Goal: Transaction & Acquisition: Purchase product/service

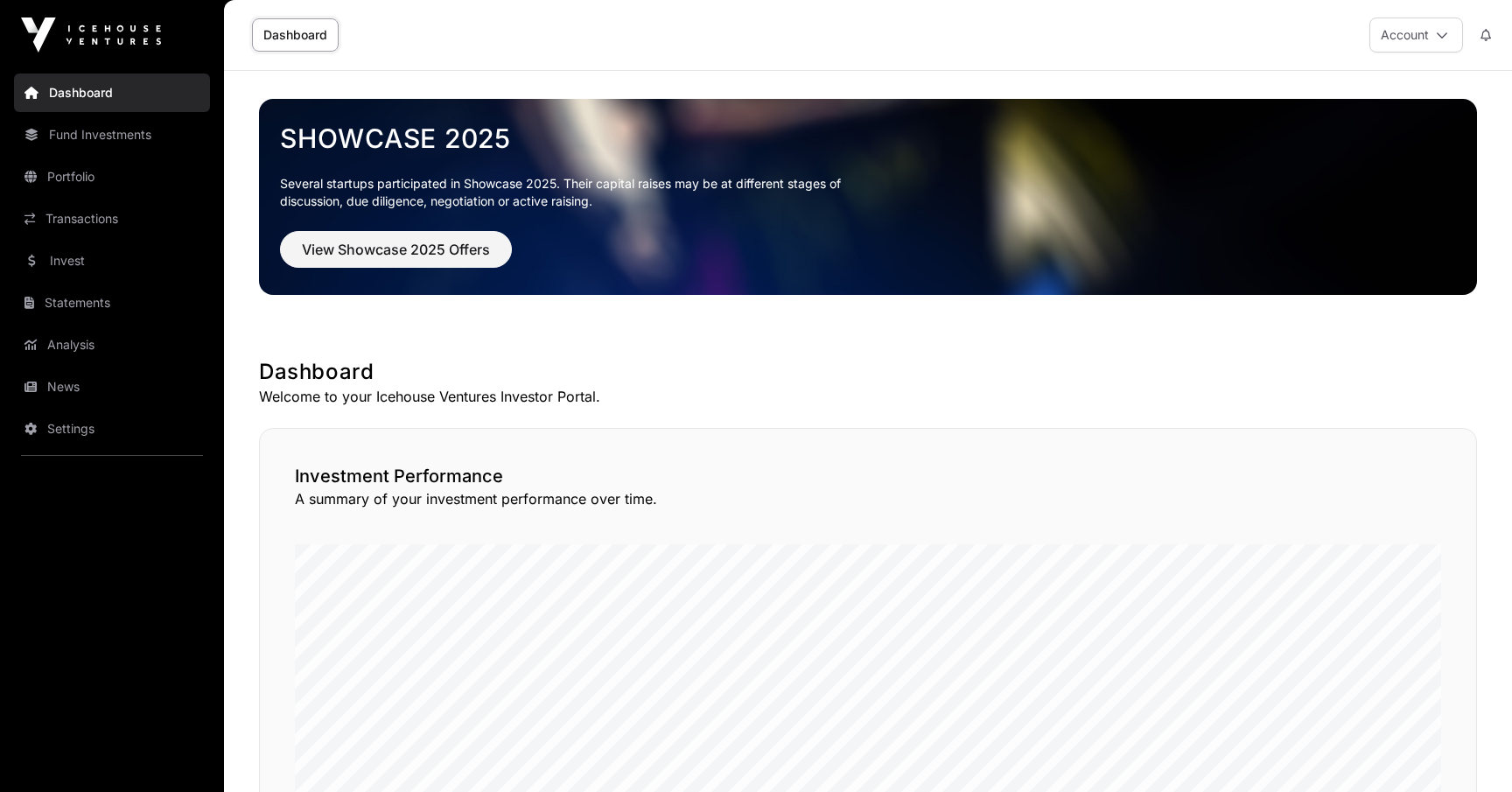
click at [80, 264] on link "Invest" at bounding box center [111, 260] width 196 height 38
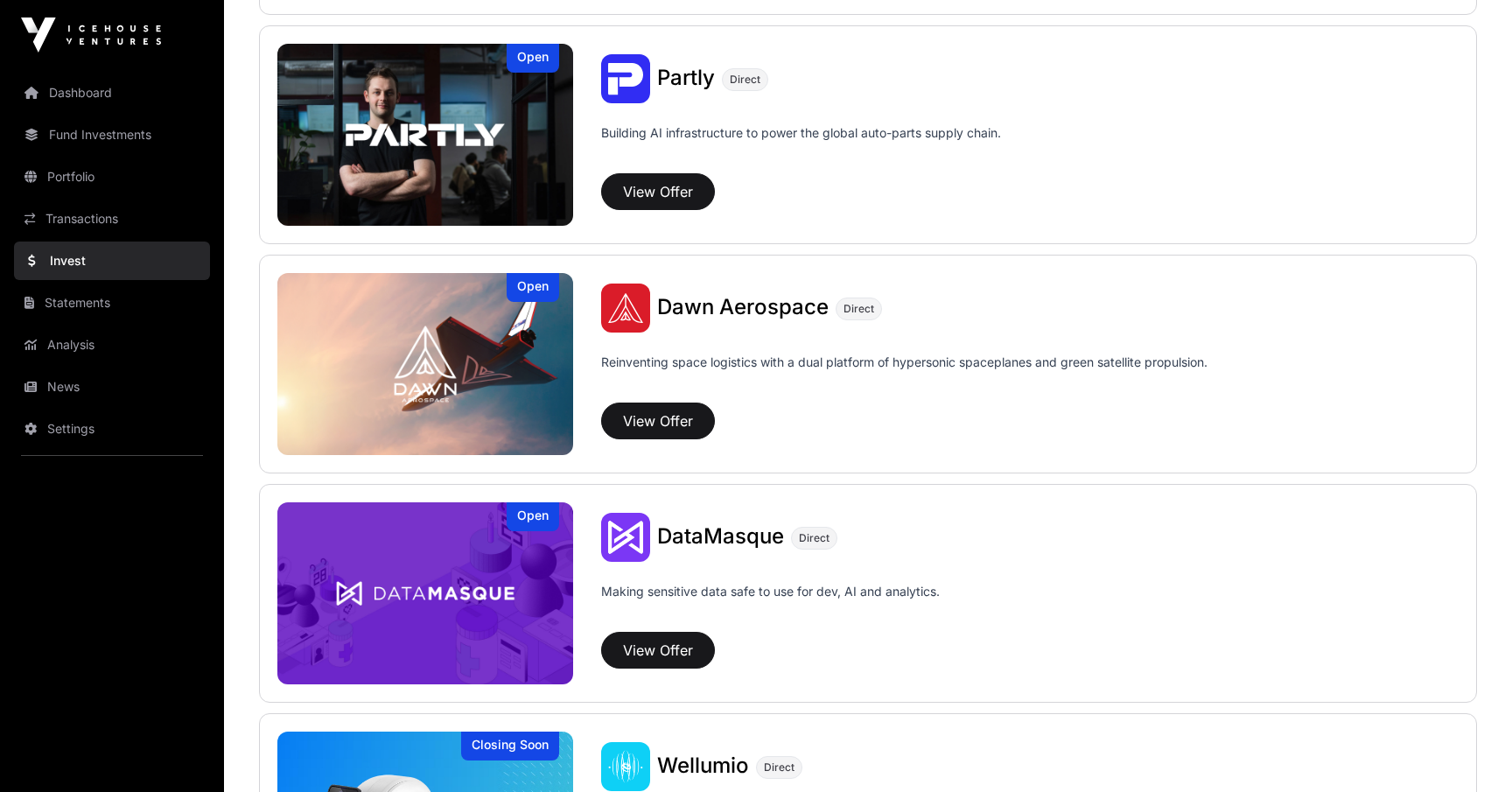
scroll to position [1605, 0]
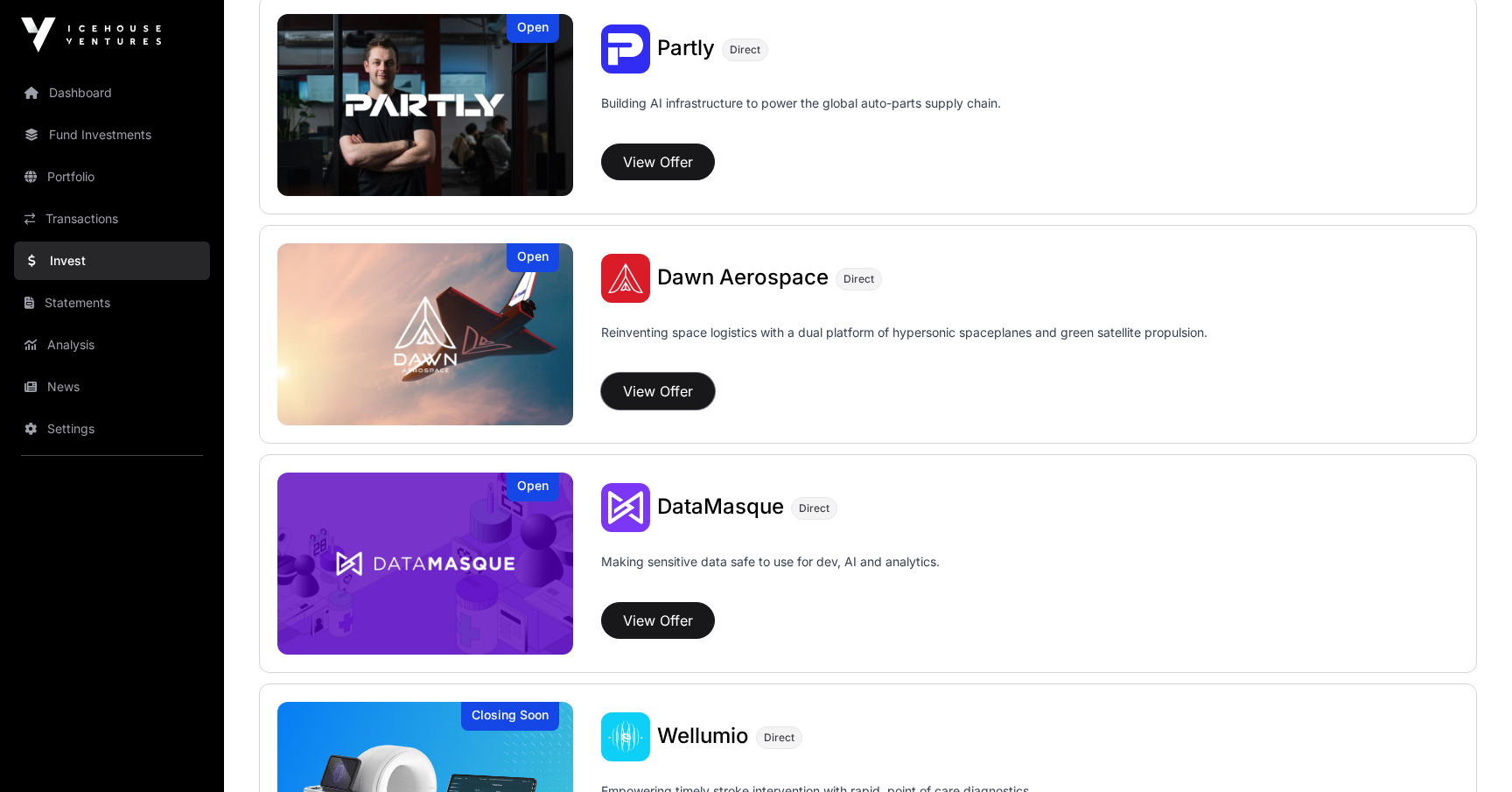
click at [676, 385] on button "View Offer" at bounding box center [658, 391] width 114 height 37
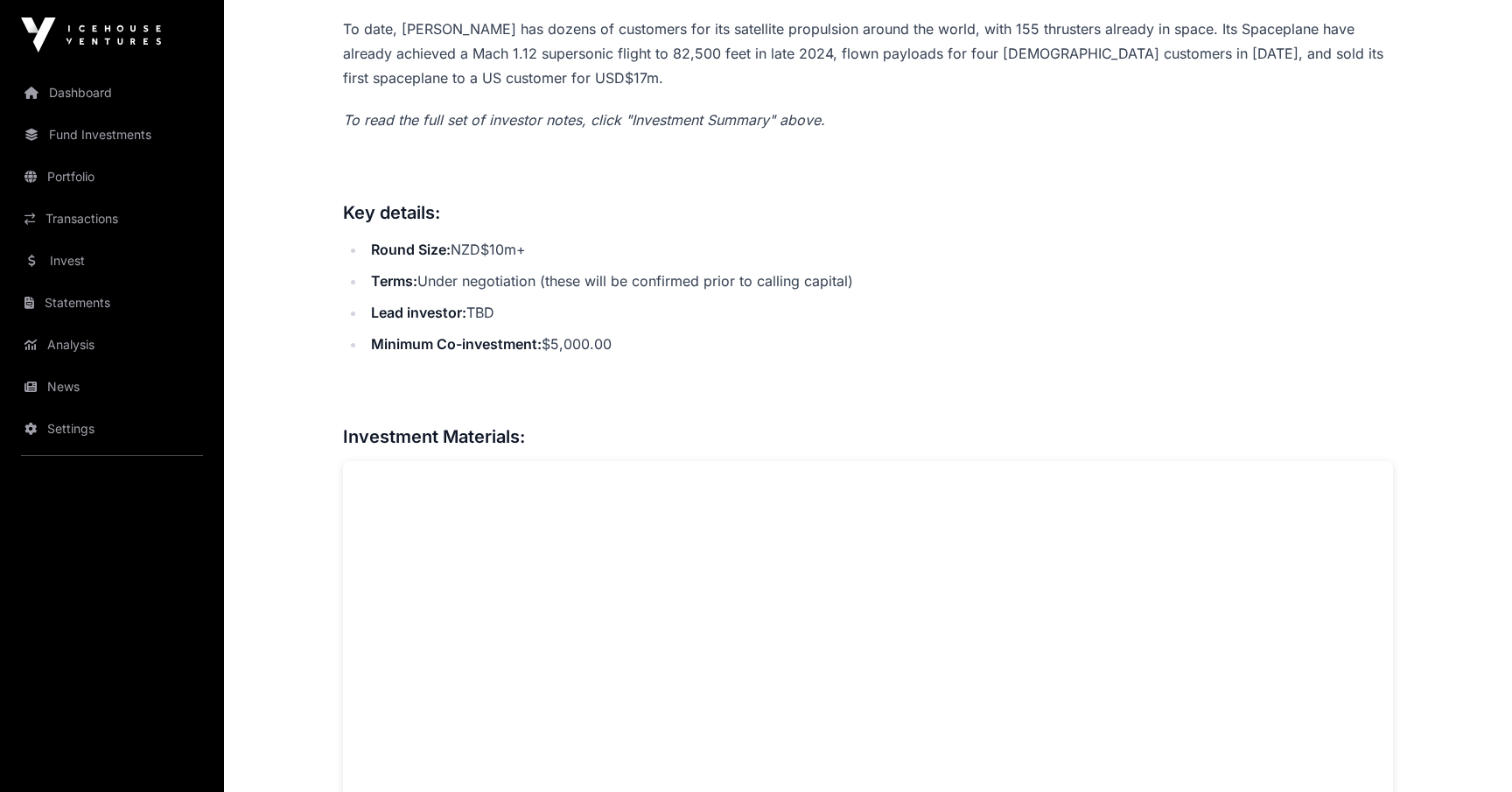
scroll to position [1001, 0]
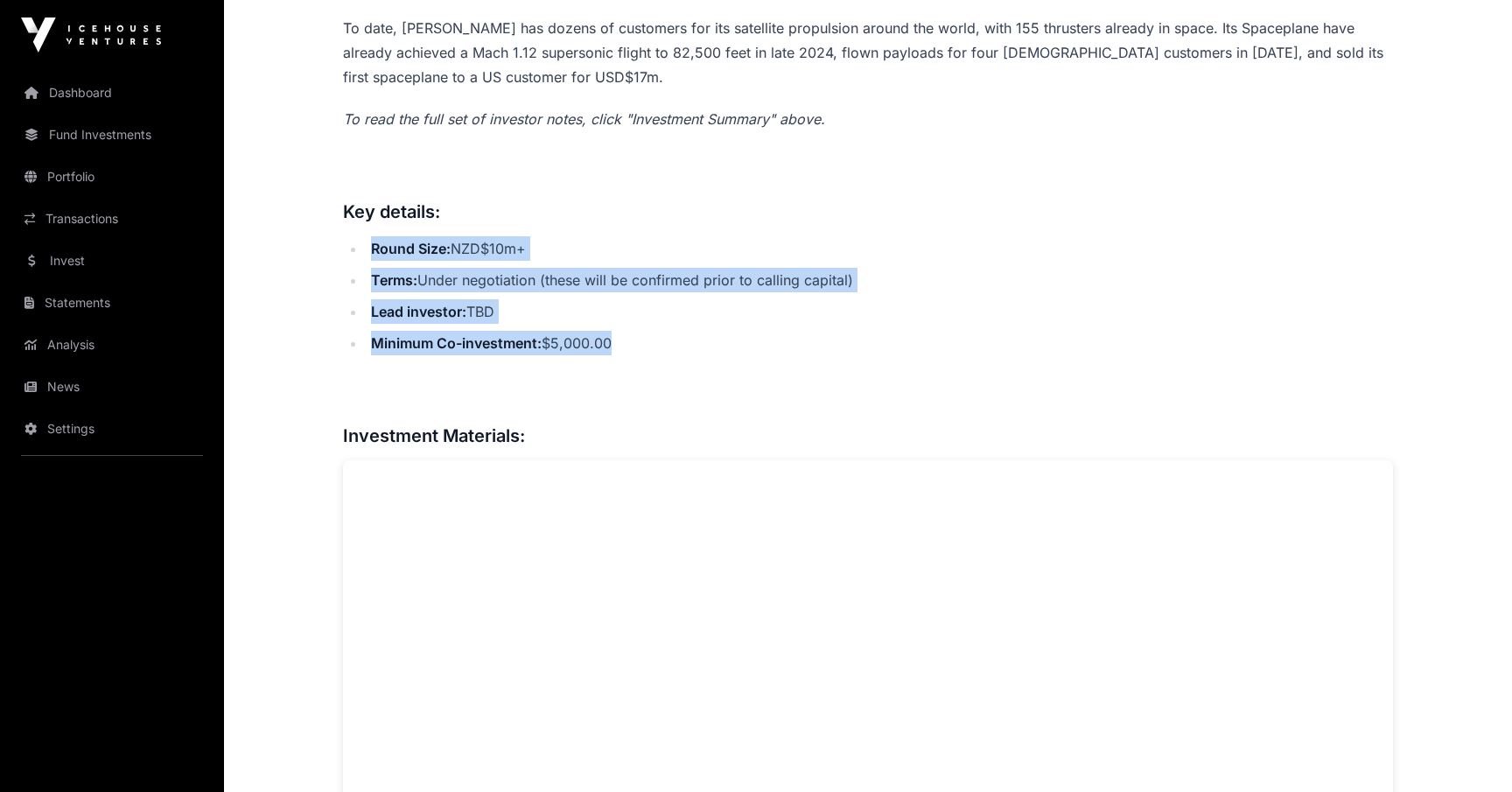
drag, startPoint x: 678, startPoint y: 209, endPoint x: 678, endPoint y: 346, distance: 137.0
click at [678, 346] on li "Minimum Co-investment: $5,000.00" at bounding box center [879, 342] width 1027 height 24
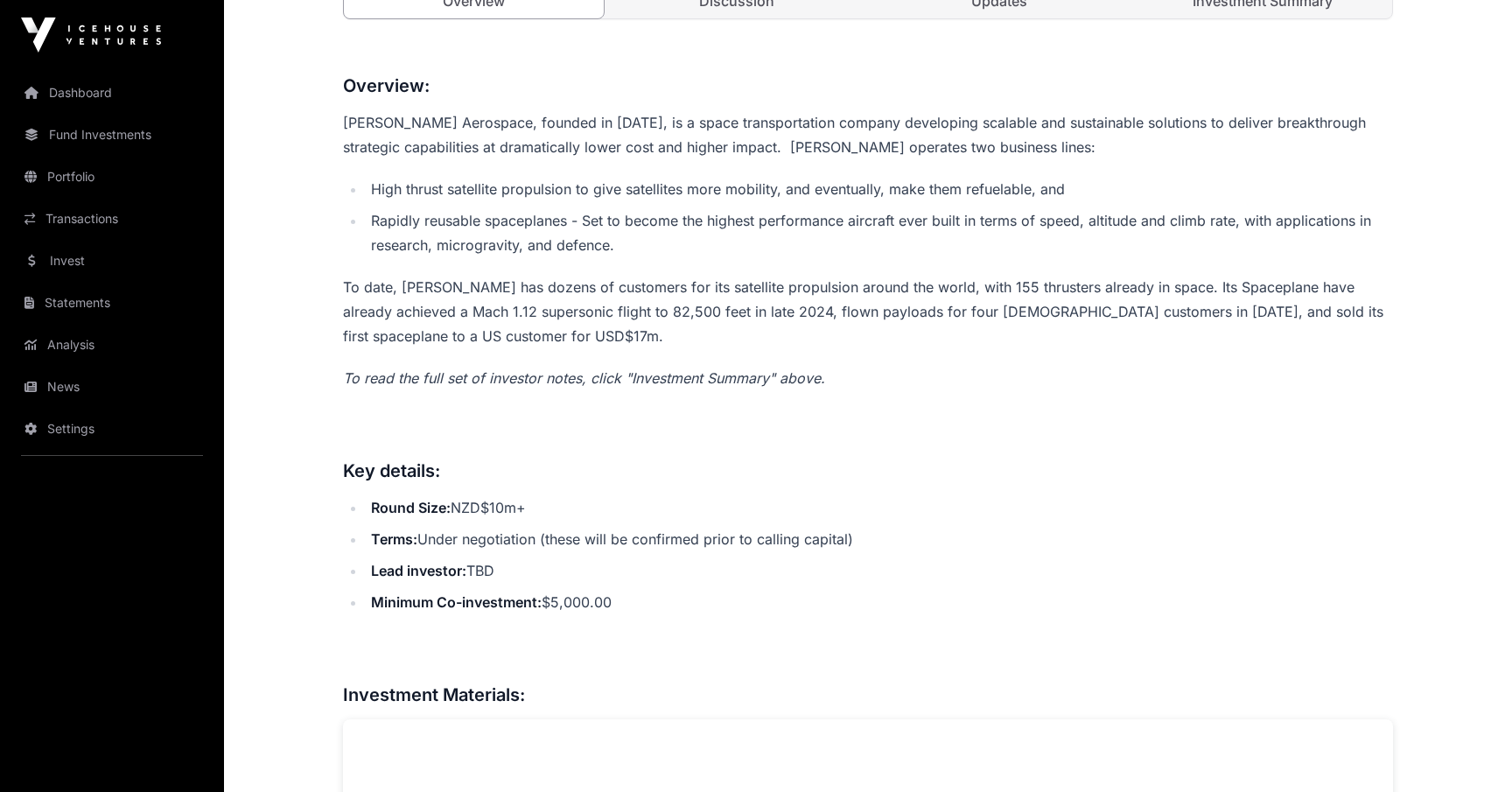
scroll to position [712, 0]
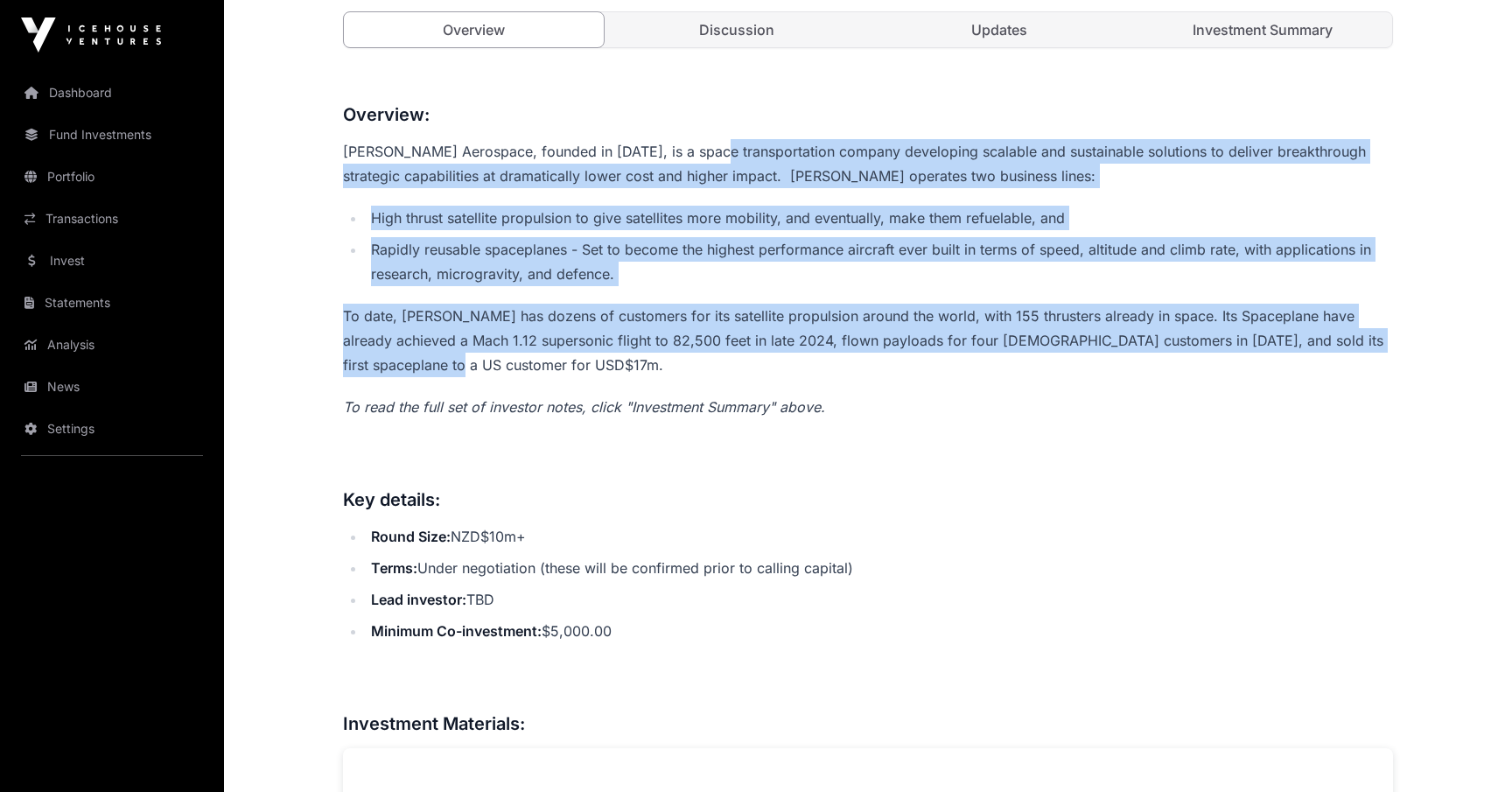
drag, startPoint x: 705, startPoint y: 143, endPoint x: 717, endPoint y: 368, distance: 225.3
click at [717, 368] on p "To date, [PERSON_NAME] has dozens of customers for its satellite propulsion aro…" at bounding box center [868, 339] width 1050 height 73
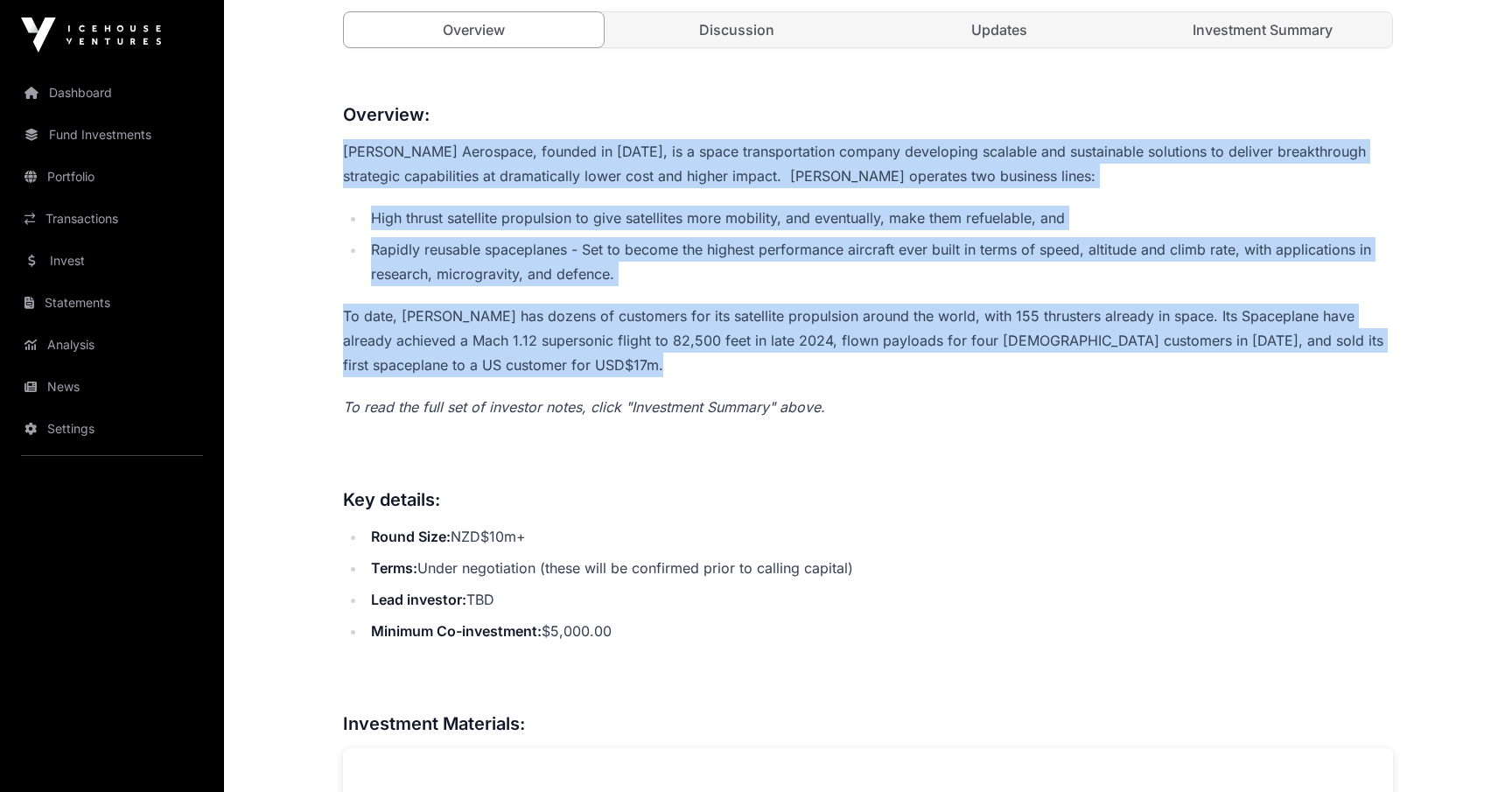
drag, startPoint x: 717, startPoint y: 368, endPoint x: 727, endPoint y: 108, distance: 260.2
click at [727, 108] on h3 "Overview:" at bounding box center [868, 114] width 1050 height 28
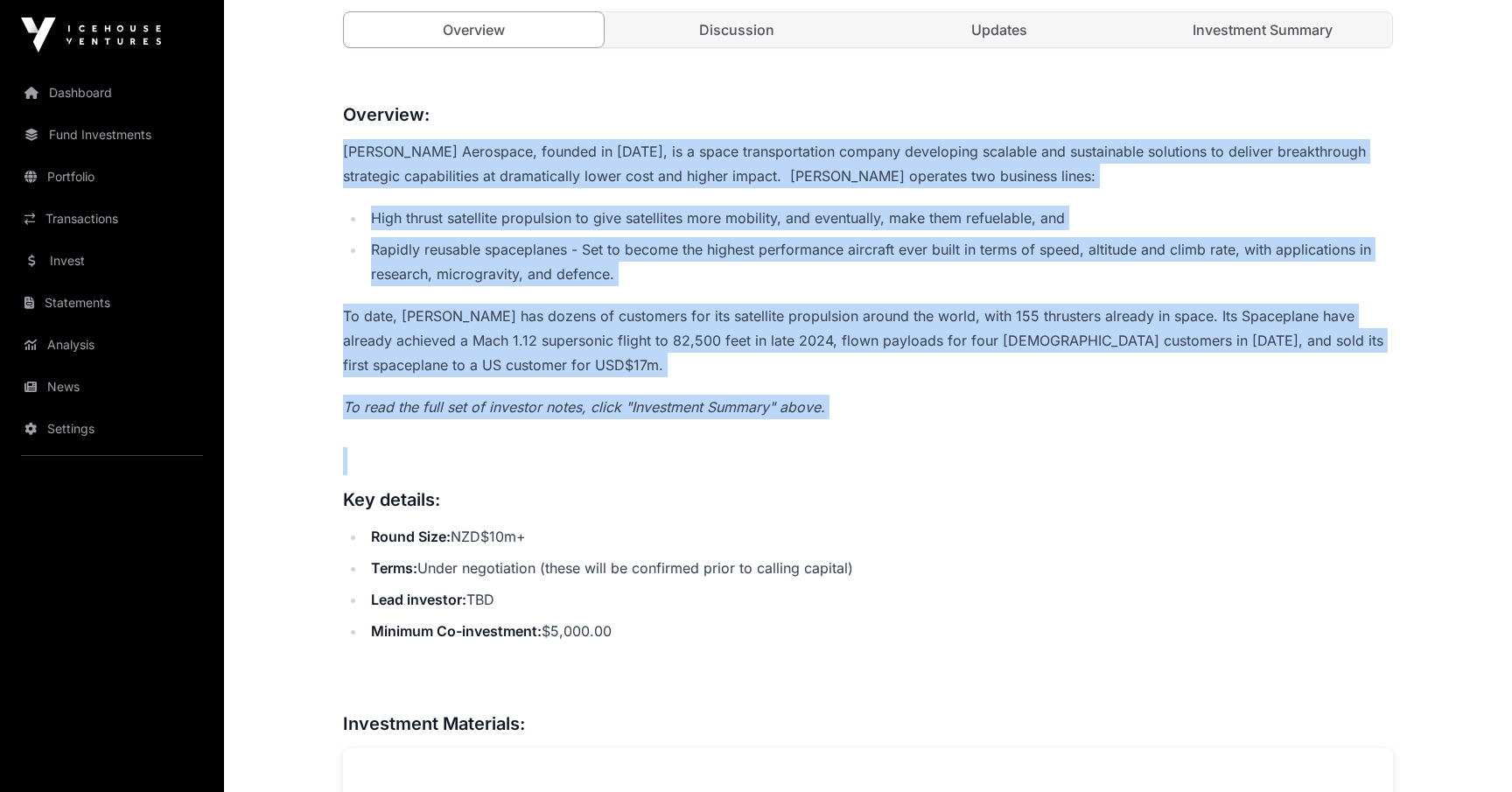
drag, startPoint x: 727, startPoint y: 108, endPoint x: 759, endPoint y: 455, distance: 348.5
click at [759, 455] on h3 at bounding box center [868, 461] width 1050 height 28
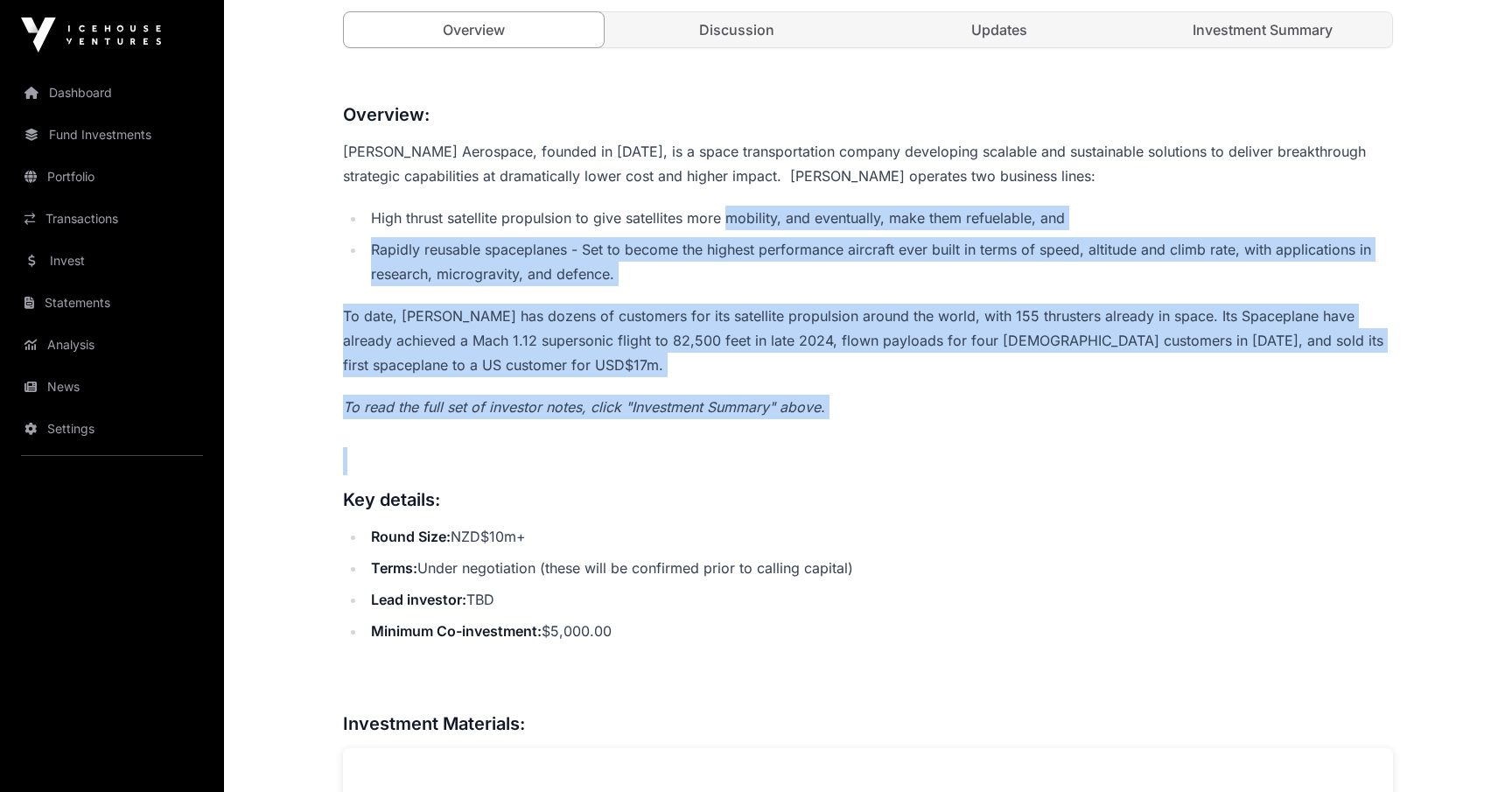
drag, startPoint x: 759, startPoint y: 455, endPoint x: 762, endPoint y: 220, distance: 235.0
click at [762, 220] on li "High thrust satellite propulsion to give satellites more mobility, and eventual…" at bounding box center [879, 218] width 1027 height 24
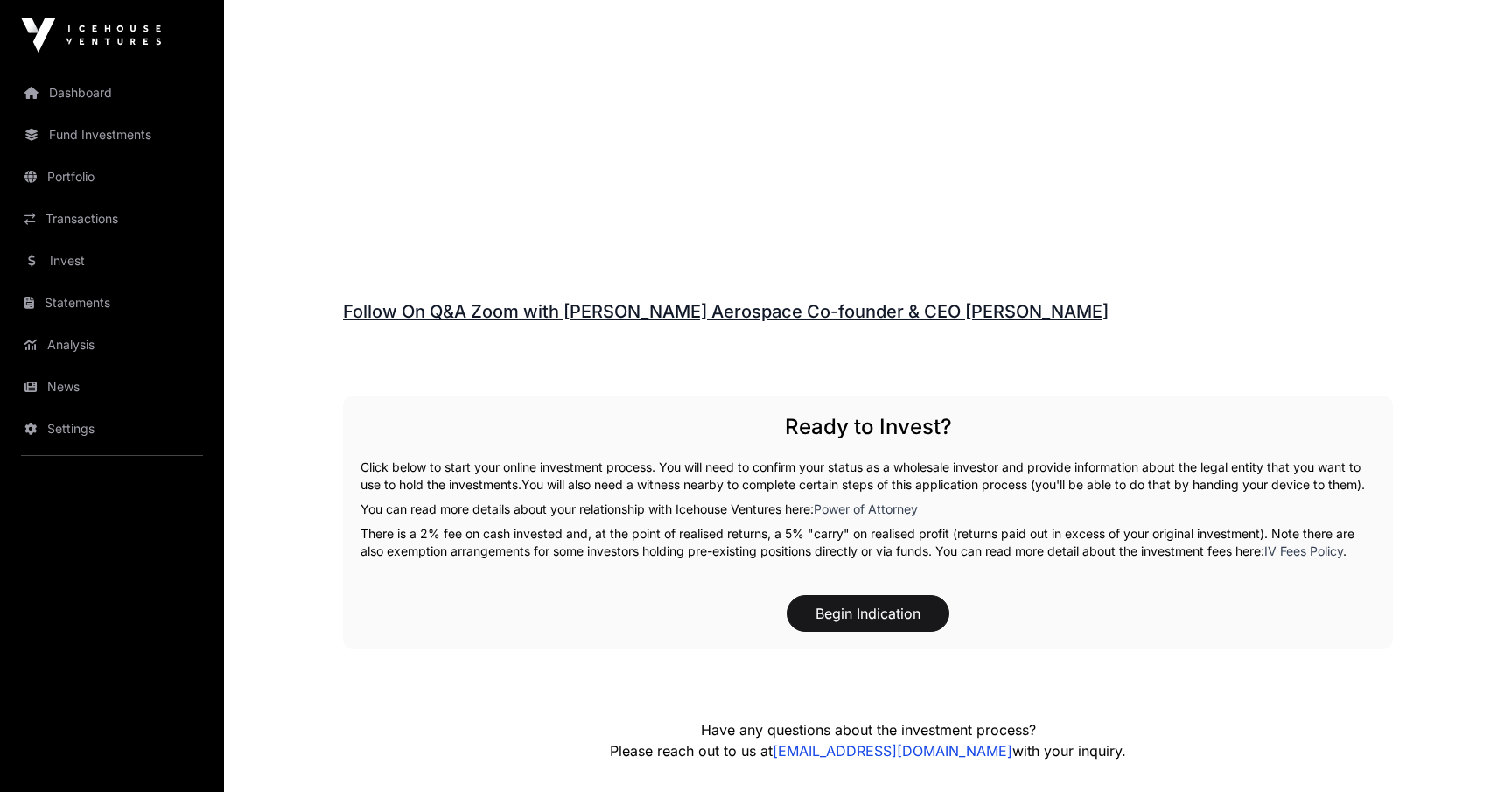
scroll to position [2517, 0]
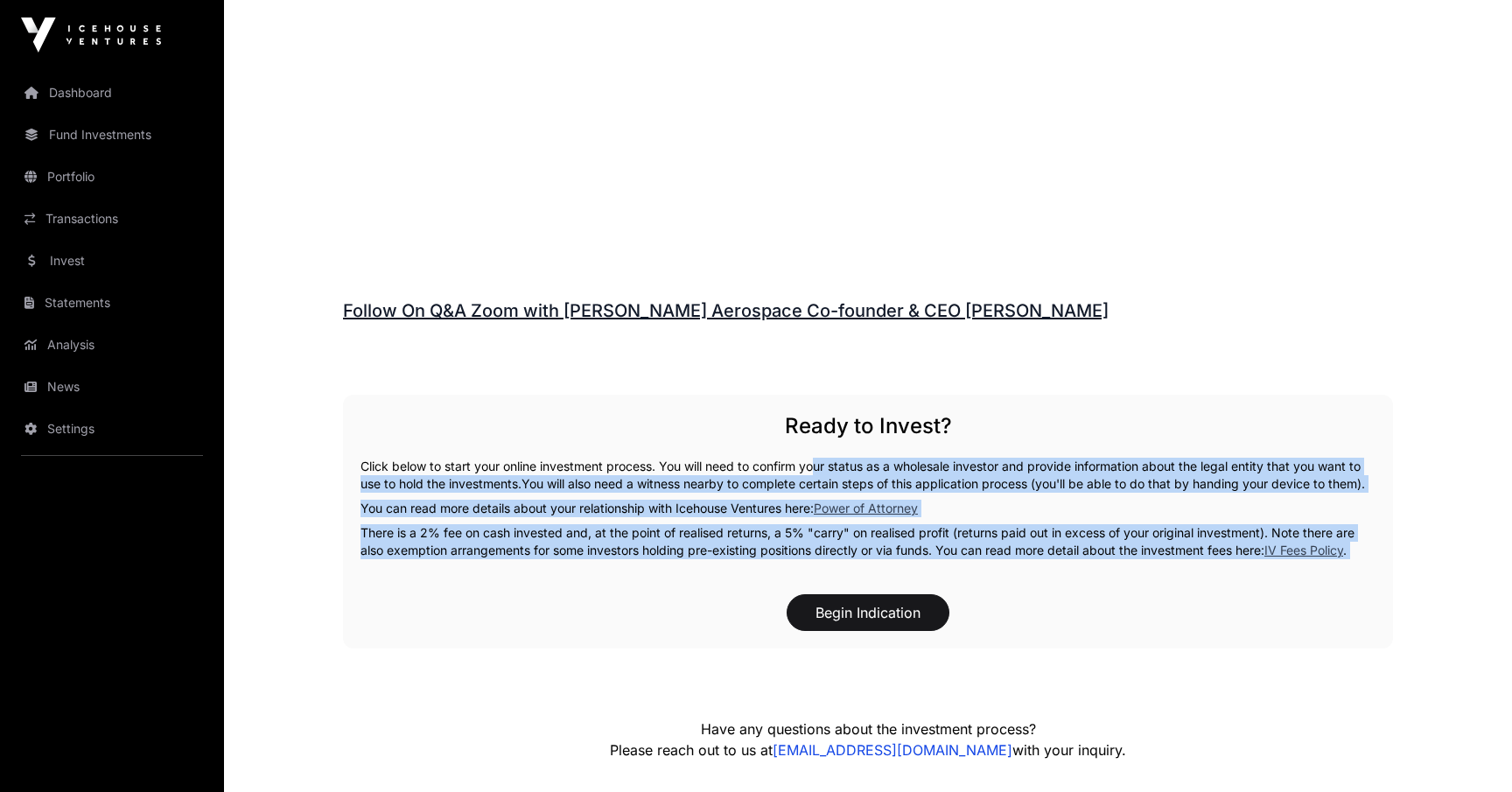
drag, startPoint x: 812, startPoint y: 458, endPoint x: 850, endPoint y: 580, distance: 127.8
click at [850, 580] on div "Ready to Invest? Click below to start your online investment process. You will …" at bounding box center [868, 522] width 1050 height 254
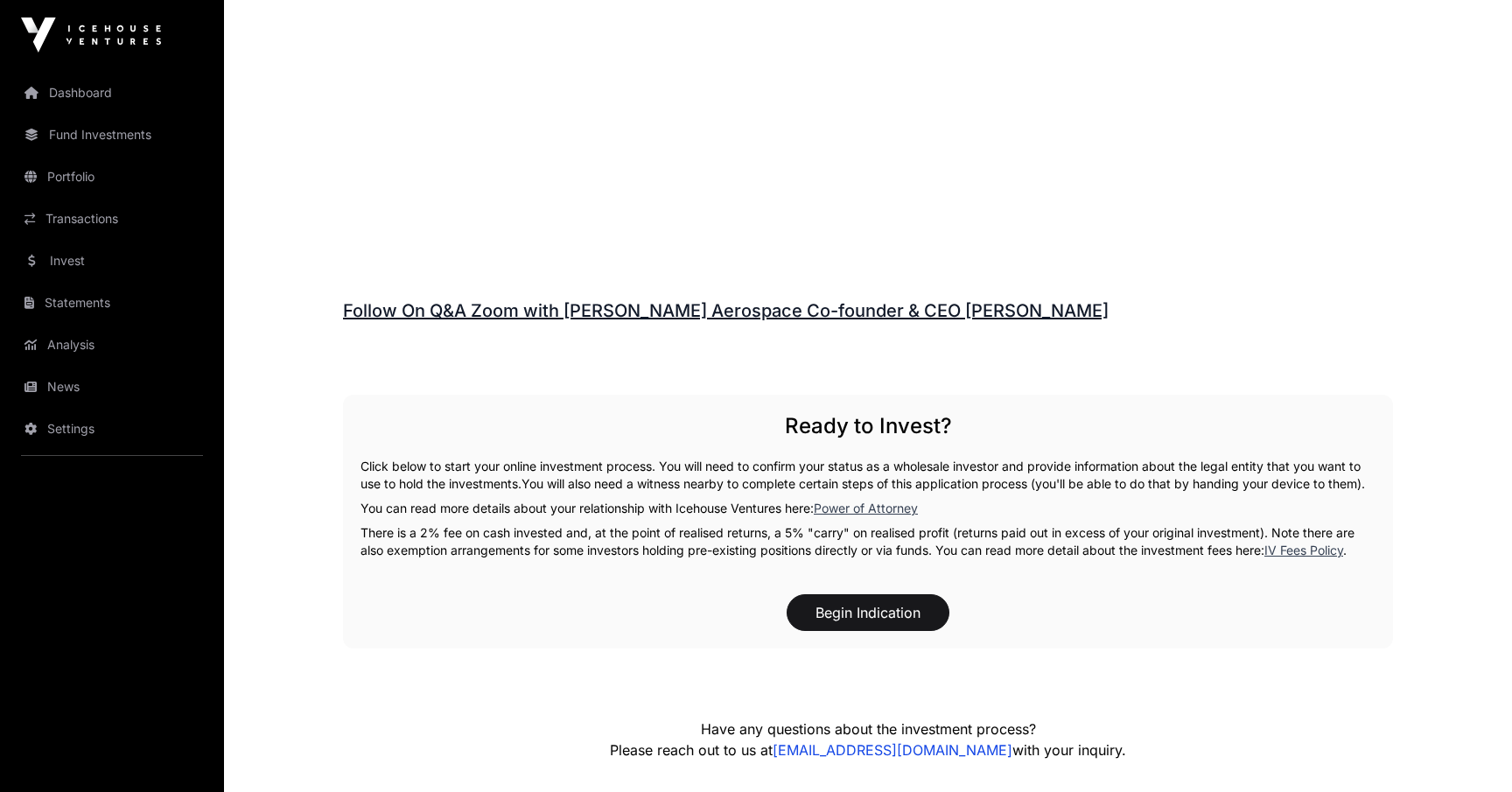
click at [915, 544] on p "There is a 2% fee on cash invested and, at the point of realised returns, a 5% …" at bounding box center [868, 542] width 1015 height 35
drag, startPoint x: 595, startPoint y: 550, endPoint x: 774, endPoint y: 559, distance: 179.2
click at [774, 559] on p "There is a 2% fee on cash invested and, at the point of realised returns, a 5% …" at bounding box center [868, 542] width 1015 height 35
drag, startPoint x: 781, startPoint y: 550, endPoint x: 924, endPoint y: 550, distance: 143.0
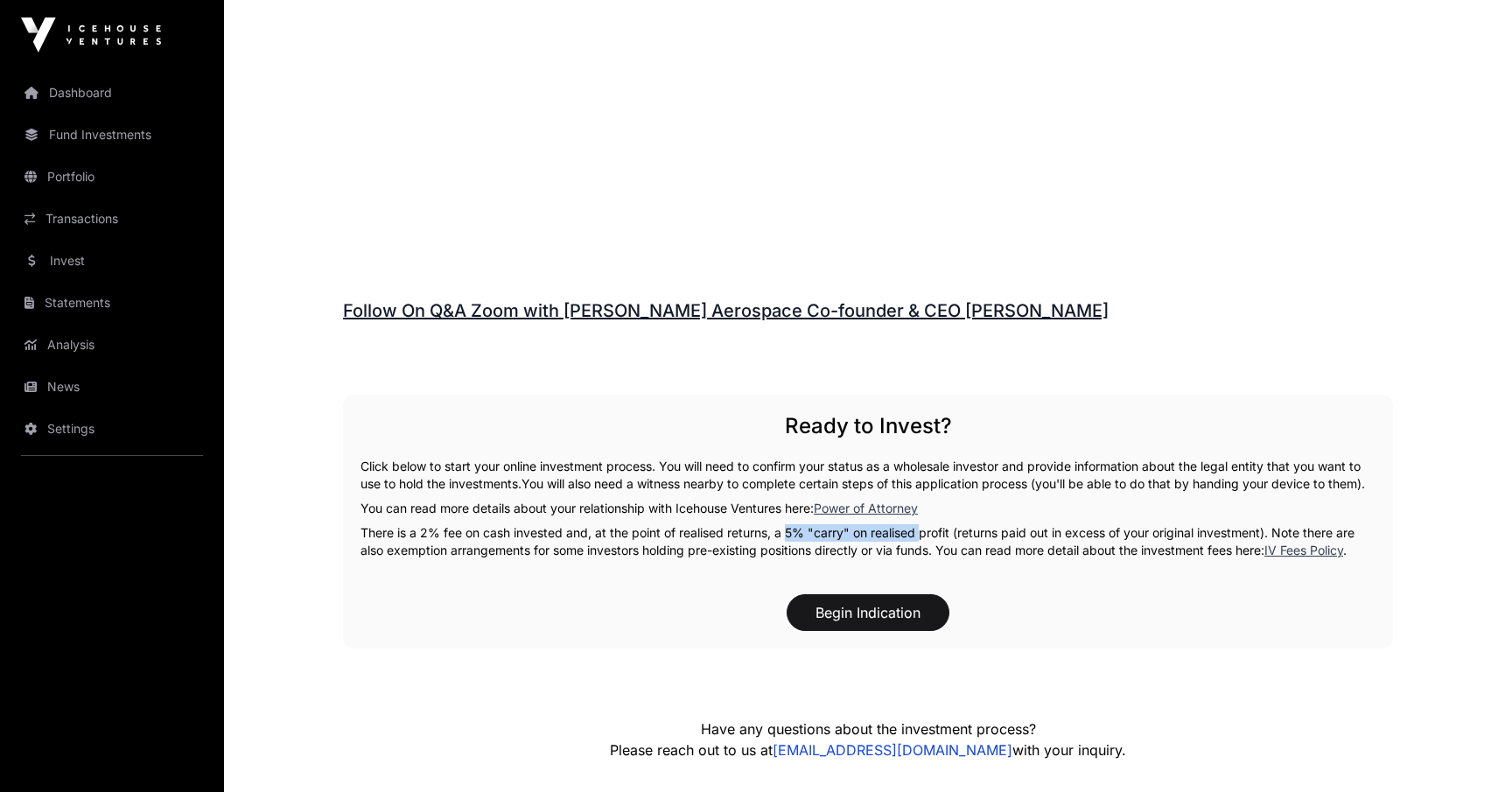
click at [924, 550] on p "There is a 2% fee on cash invested and, at the point of realised returns, a 5% …" at bounding box center [868, 542] width 1015 height 35
drag, startPoint x: 559, startPoint y: 549, endPoint x: 377, endPoint y: 549, distance: 182.0
click at [377, 549] on p "There is a 2% fee on cash invested and, at the point of realised returns, a 5% …" at bounding box center [868, 542] width 1015 height 35
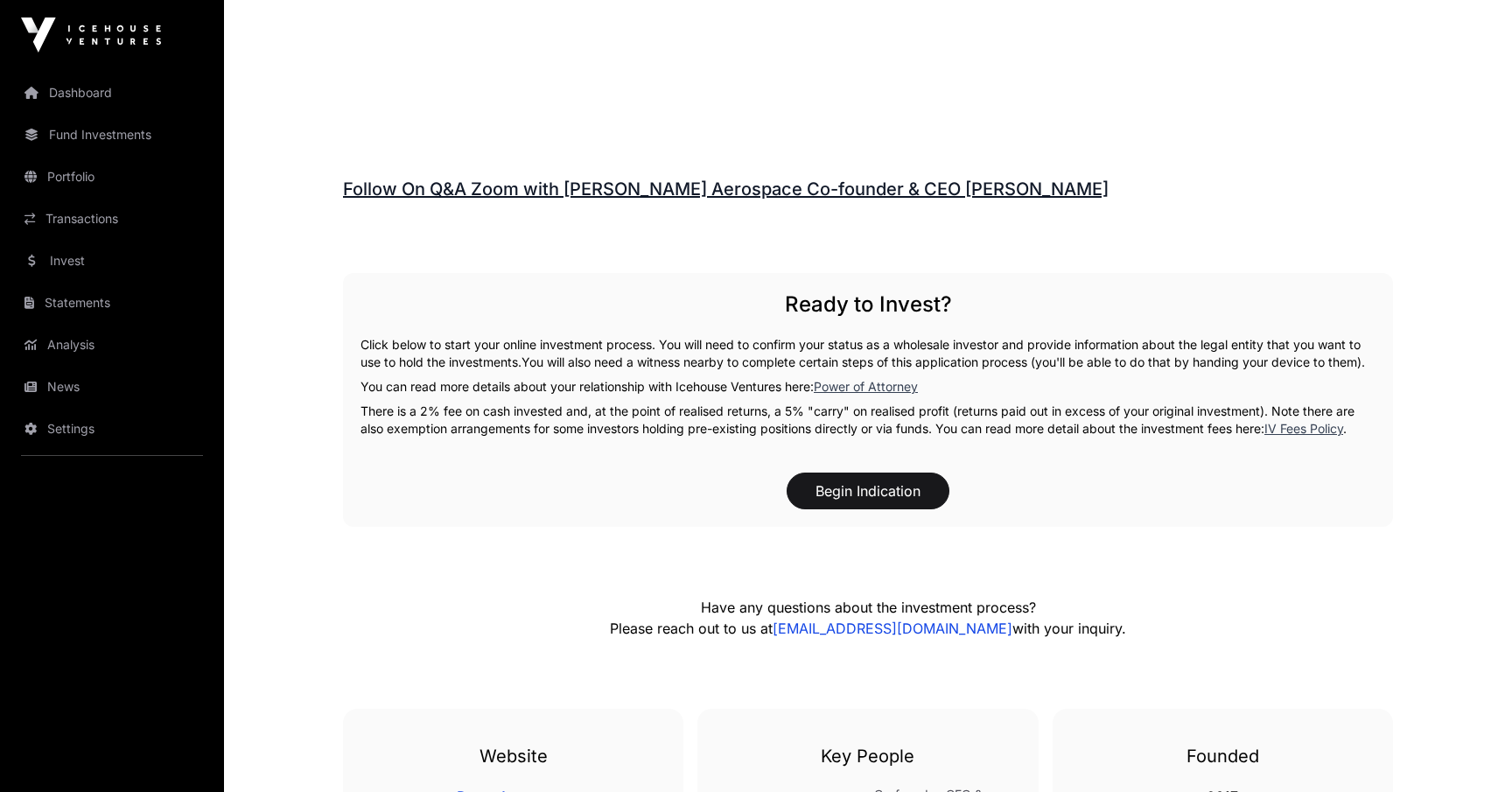
scroll to position [2633, 0]
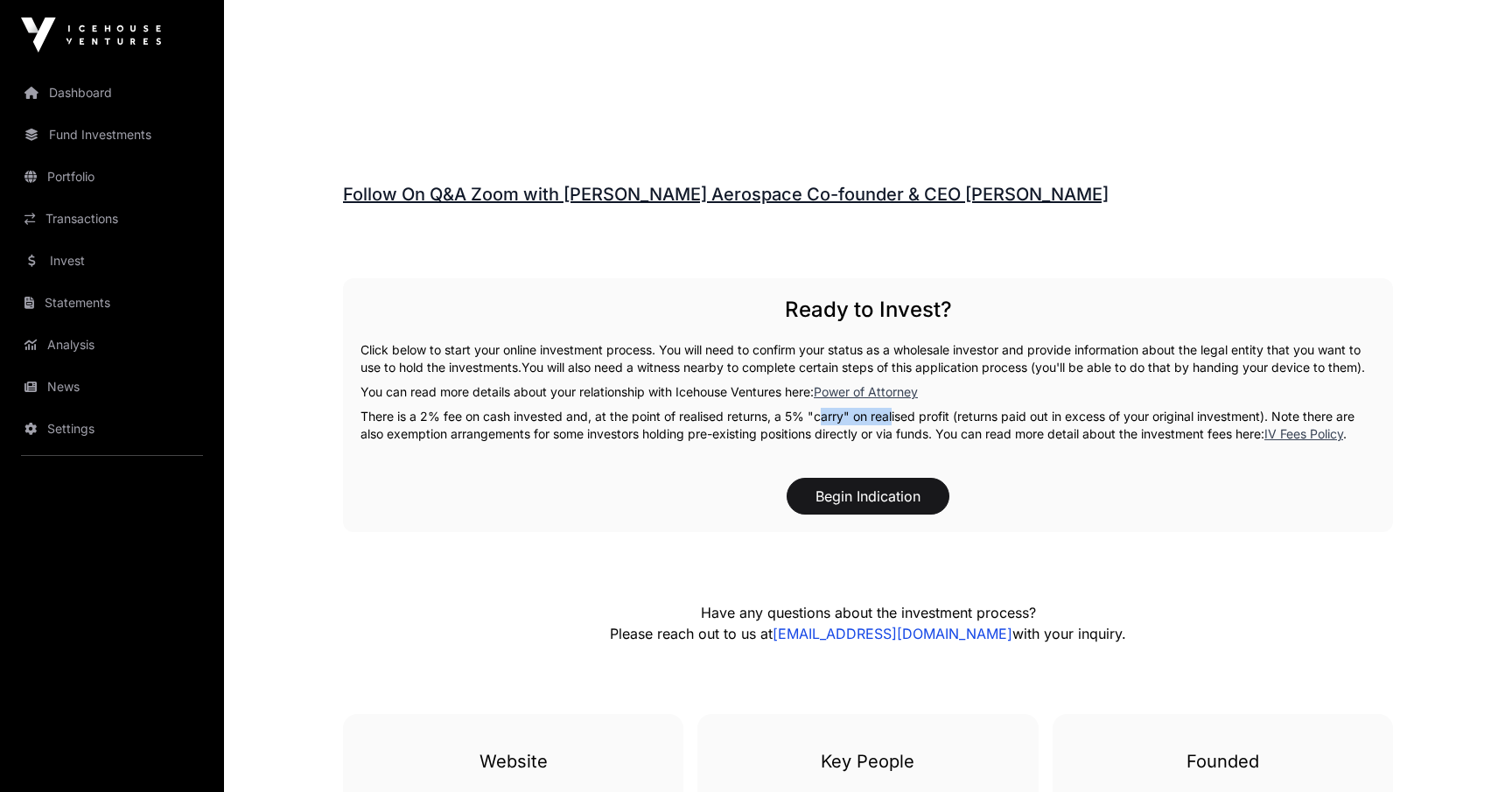
drag, startPoint x: 813, startPoint y: 440, endPoint x: 889, endPoint y: 434, distance: 76.2
click at [889, 434] on p "There is a 2% fee on cash invested and, at the point of realised returns, a 5% …" at bounding box center [868, 425] width 1015 height 35
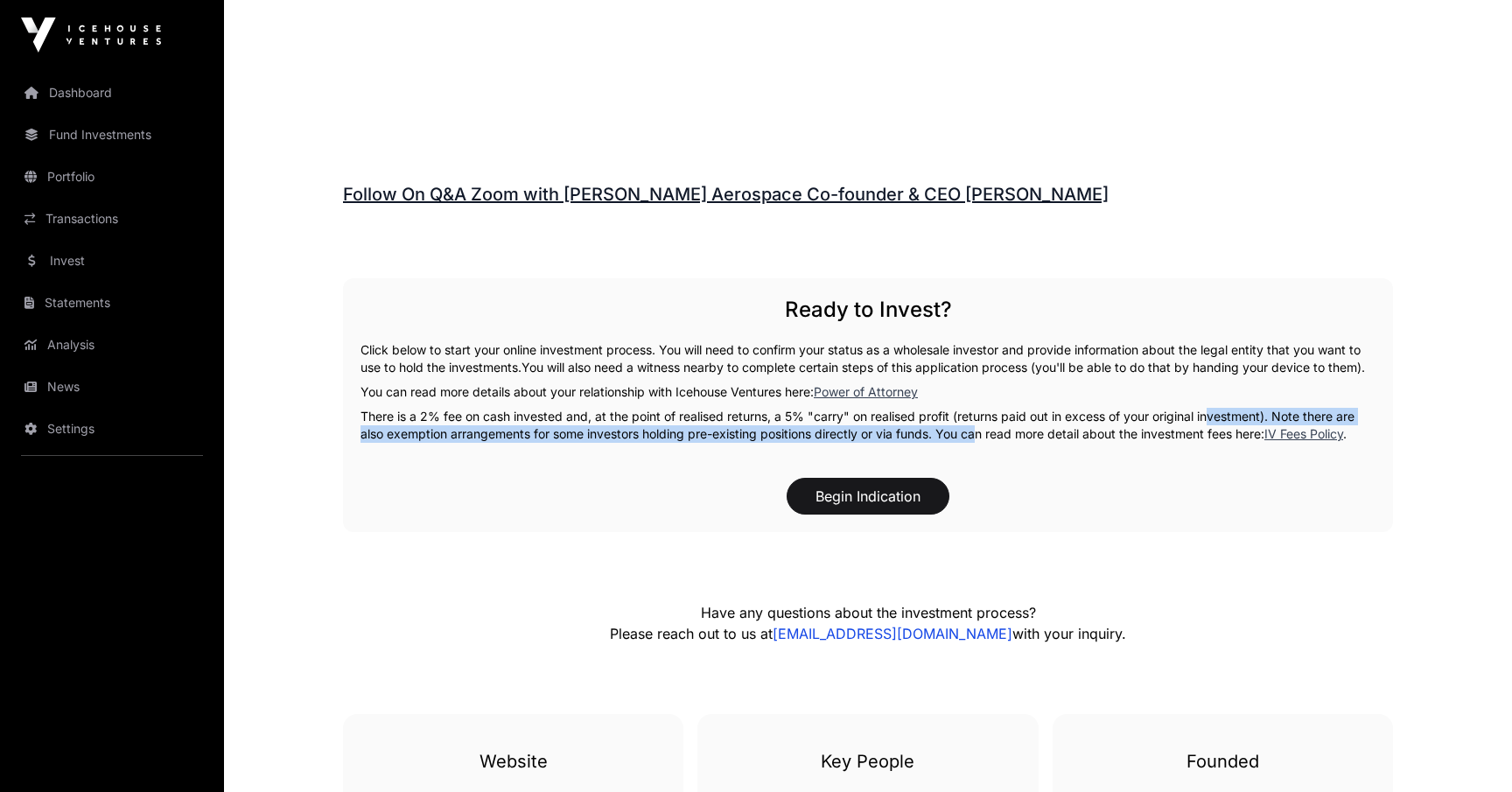
drag, startPoint x: 976, startPoint y: 443, endPoint x: 1207, endPoint y: 429, distance: 231.4
click at [1207, 429] on p "There is a 2% fee on cash invested and, at the point of realised returns, a 5% …" at bounding box center [868, 425] width 1015 height 35
drag, startPoint x: 1250, startPoint y: 416, endPoint x: 973, endPoint y: 439, distance: 278.0
click at [973, 439] on div "Ready to Invest? Click below to start your online investment process. You will …" at bounding box center [868, 405] width 1050 height 254
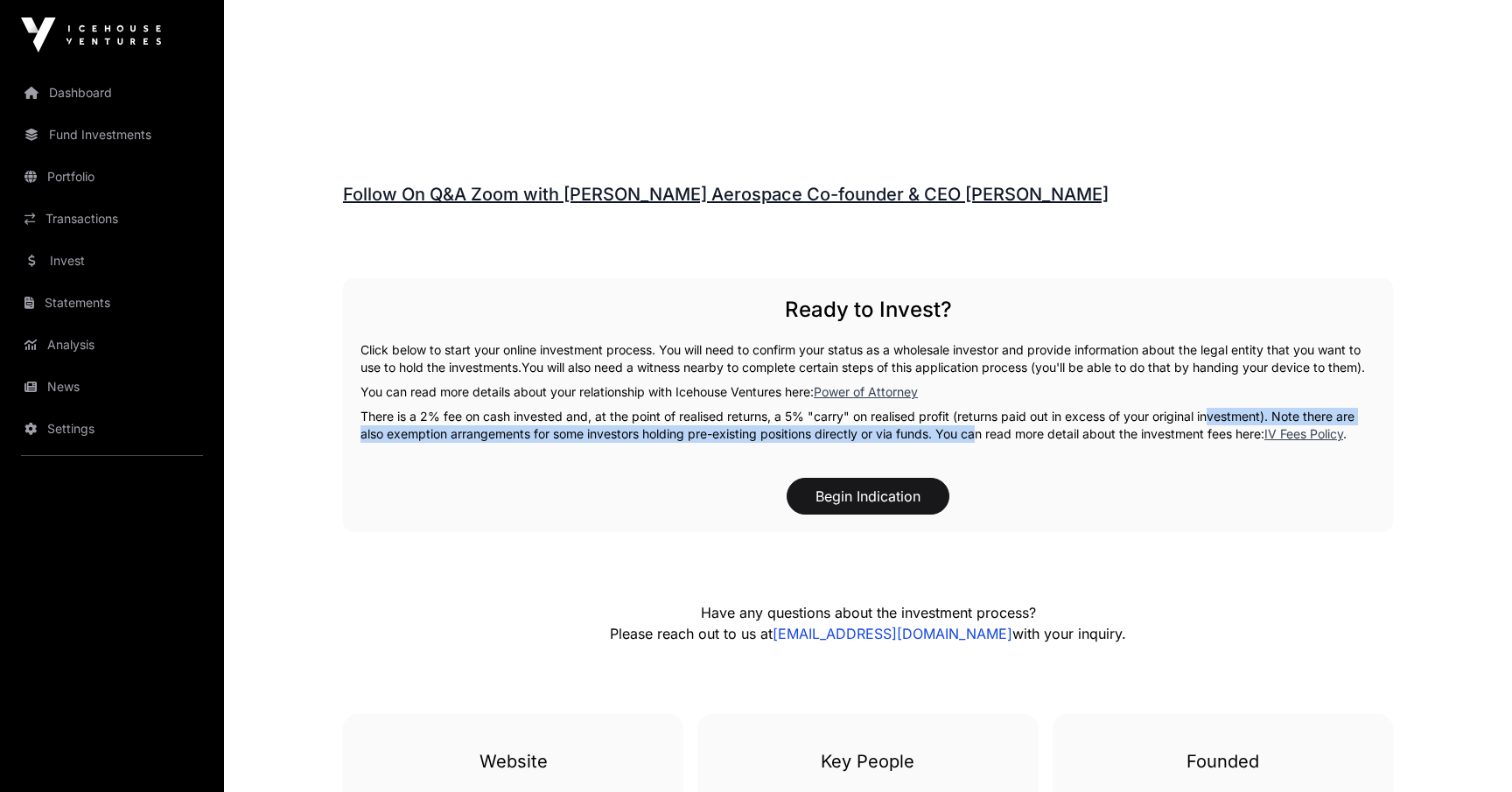
click at [973, 439] on p "There is a 2% fee on cash invested and, at the point of realised returns, a 5% …" at bounding box center [868, 425] width 1015 height 35
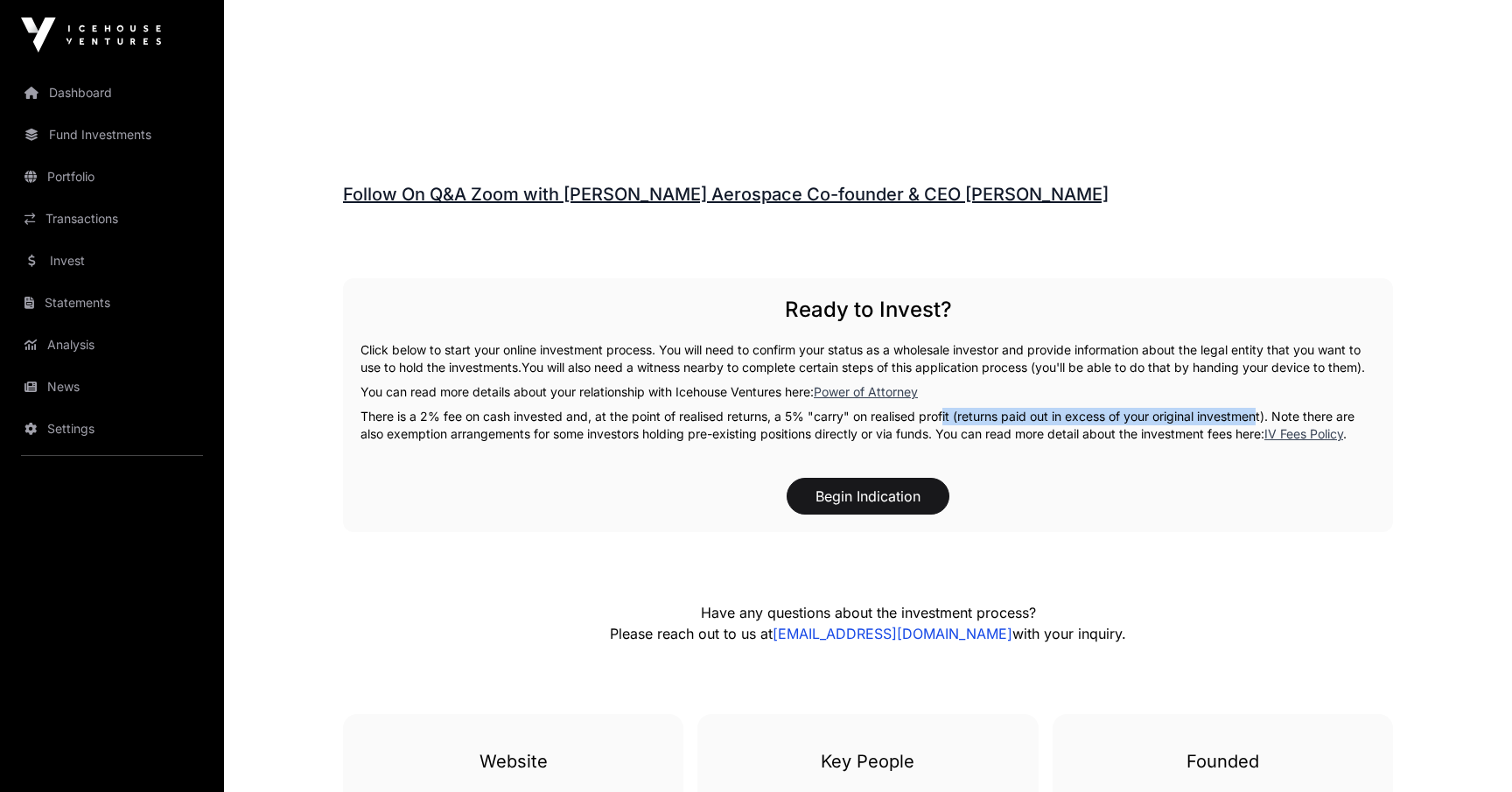
drag, startPoint x: 943, startPoint y: 439, endPoint x: 1258, endPoint y: 435, distance: 315.0
click at [1258, 436] on p "There is a 2% fee on cash invested and, at the point of realised returns, a 5% …" at bounding box center [868, 425] width 1015 height 35
click at [1258, 435] on p "There is a 2% fee on cash invested and, at the point of realised returns, a 5% …" at bounding box center [868, 425] width 1015 height 35
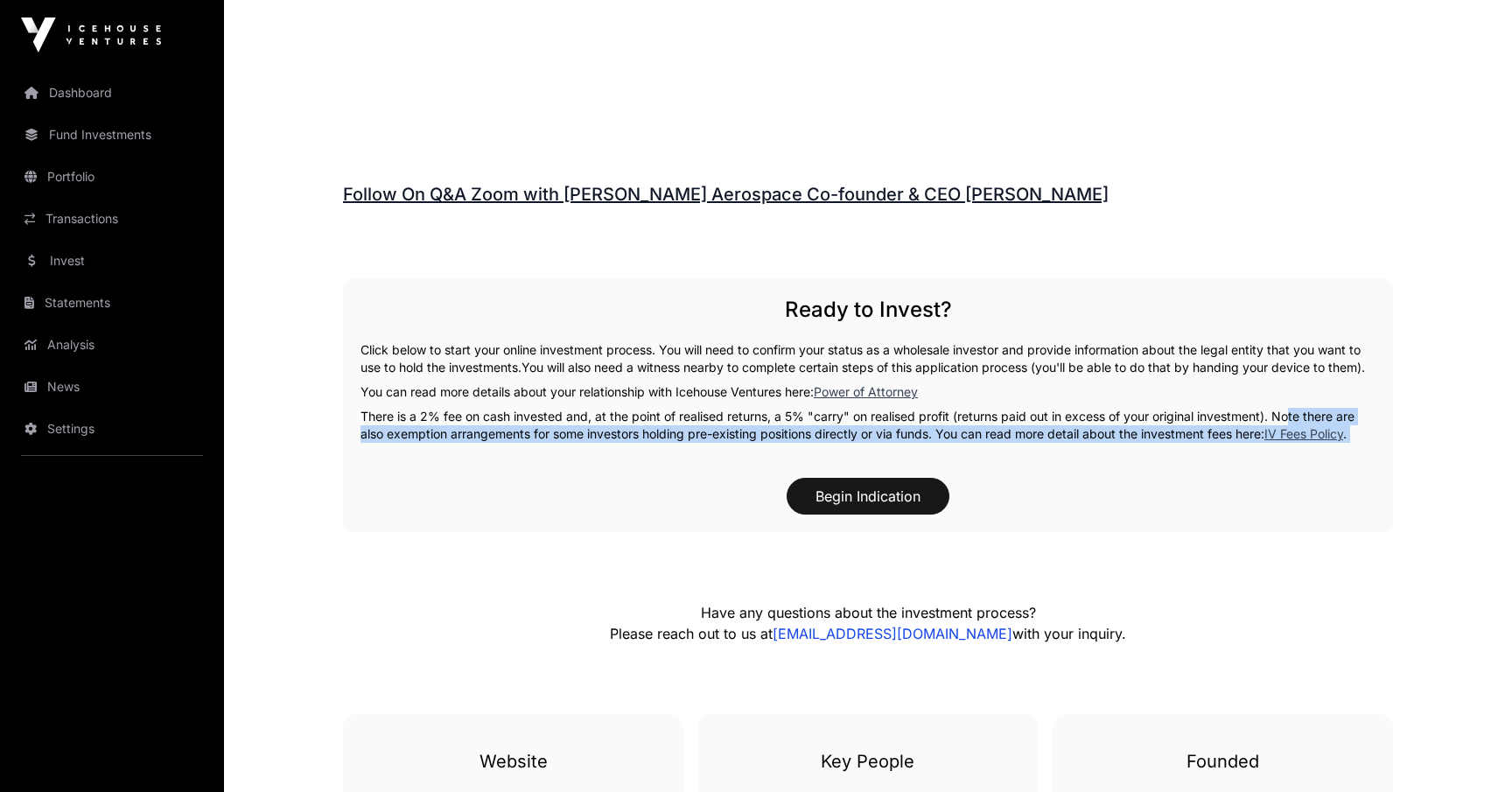
drag, startPoint x: 1285, startPoint y: 435, endPoint x: 1281, endPoint y: 493, distance: 58.1
click at [1281, 493] on div "Ready to Invest? Click below to start your online investment process. You will …" at bounding box center [868, 405] width 1050 height 254
drag, startPoint x: 1281, startPoint y: 493, endPoint x: 1281, endPoint y: 410, distance: 83.0
click at [1281, 410] on div "Ready to Invest? Click below to start your online investment process. You will …" at bounding box center [868, 405] width 1050 height 254
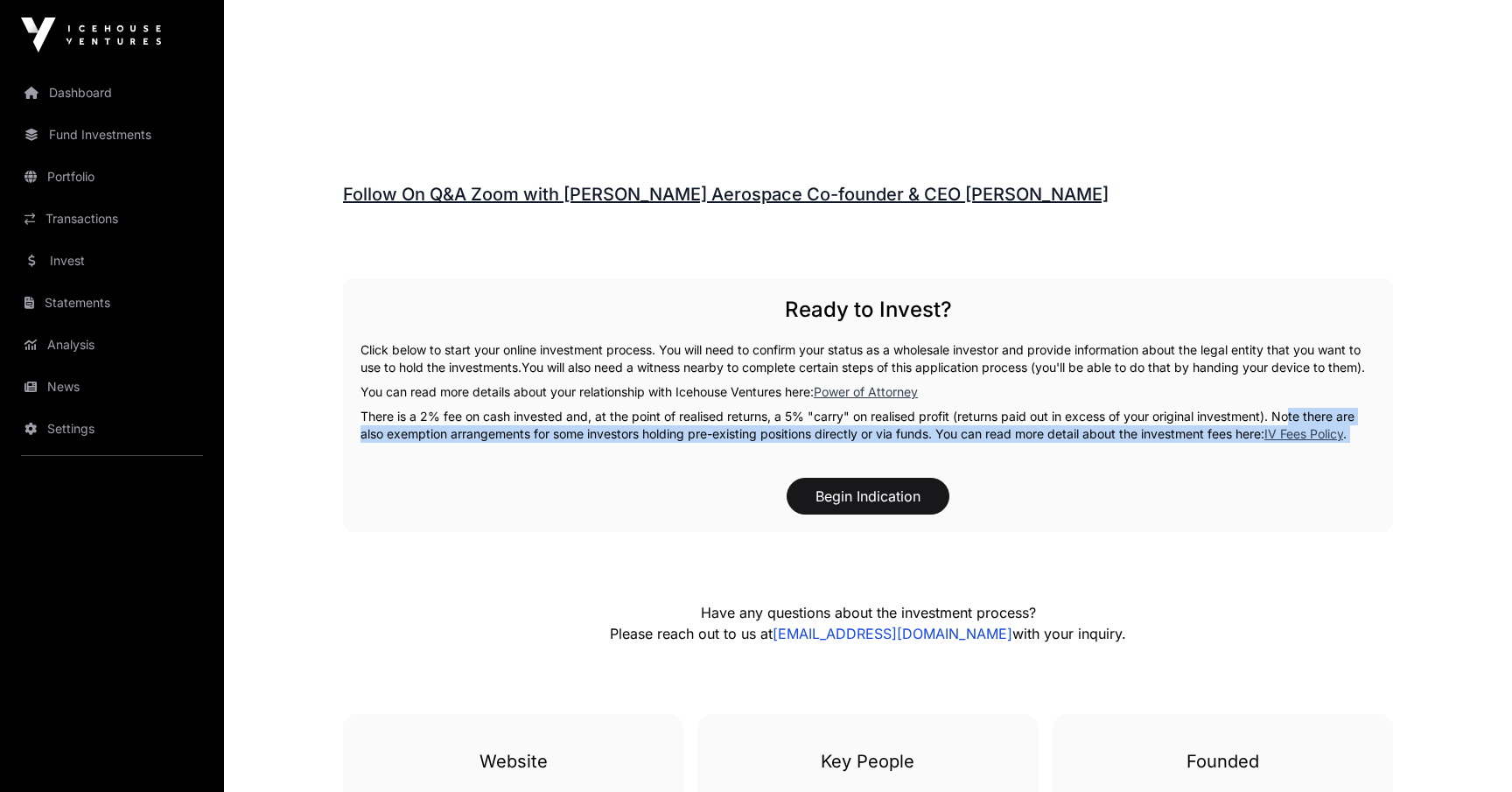
click at [1281, 401] on p "You can read more details about your relationship with Icehouse Ventures here: …" at bounding box center [868, 392] width 1015 height 18
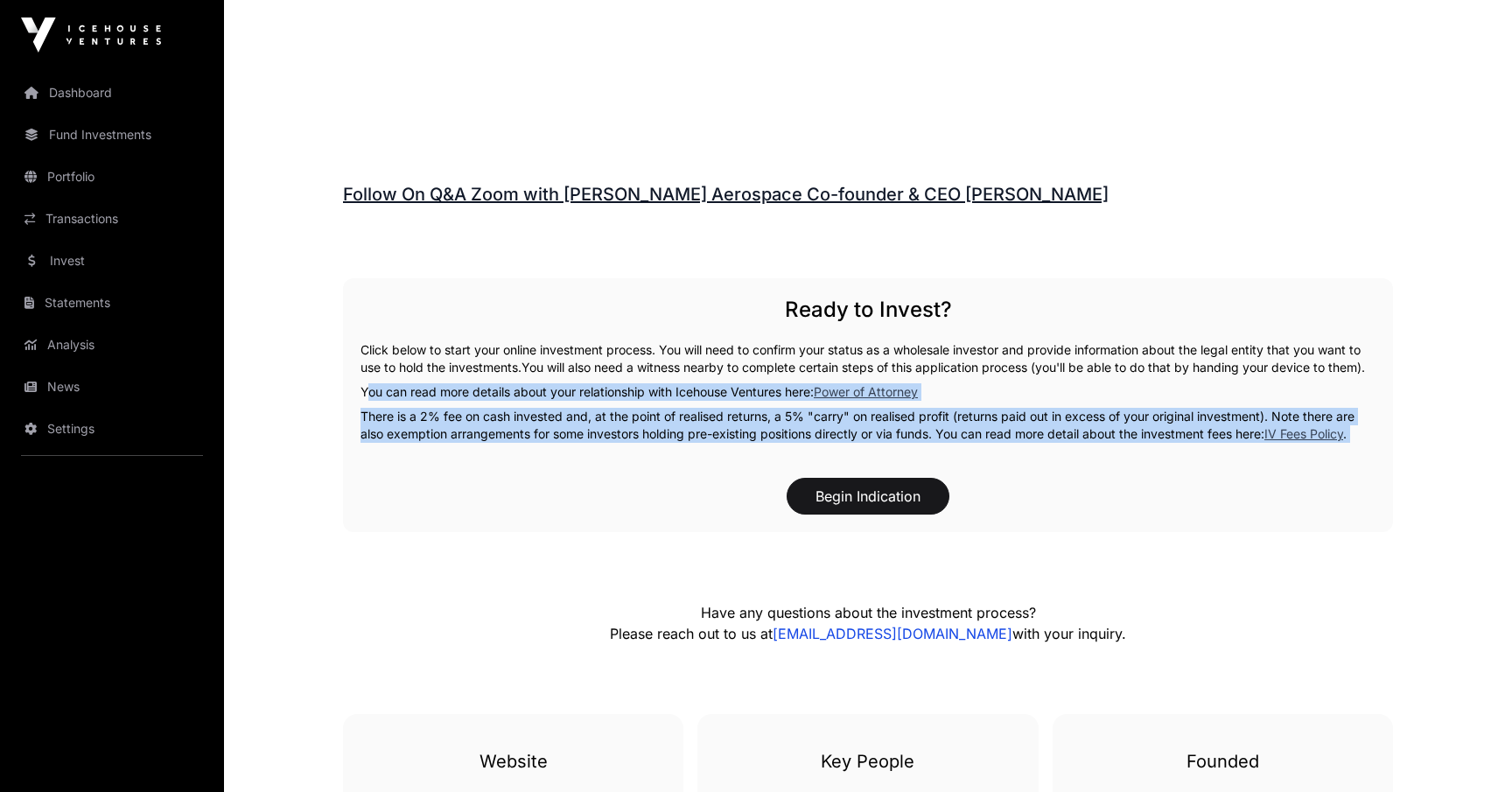
drag, startPoint x: 1281, startPoint y: 394, endPoint x: 1280, endPoint y: 461, distance: 67.0
click at [1280, 461] on div "Ready to Invest? Click below to start your online investment process. You will …" at bounding box center [868, 405] width 1050 height 254
click at [842, 499] on button "Begin Indication" at bounding box center [868, 496] width 163 height 37
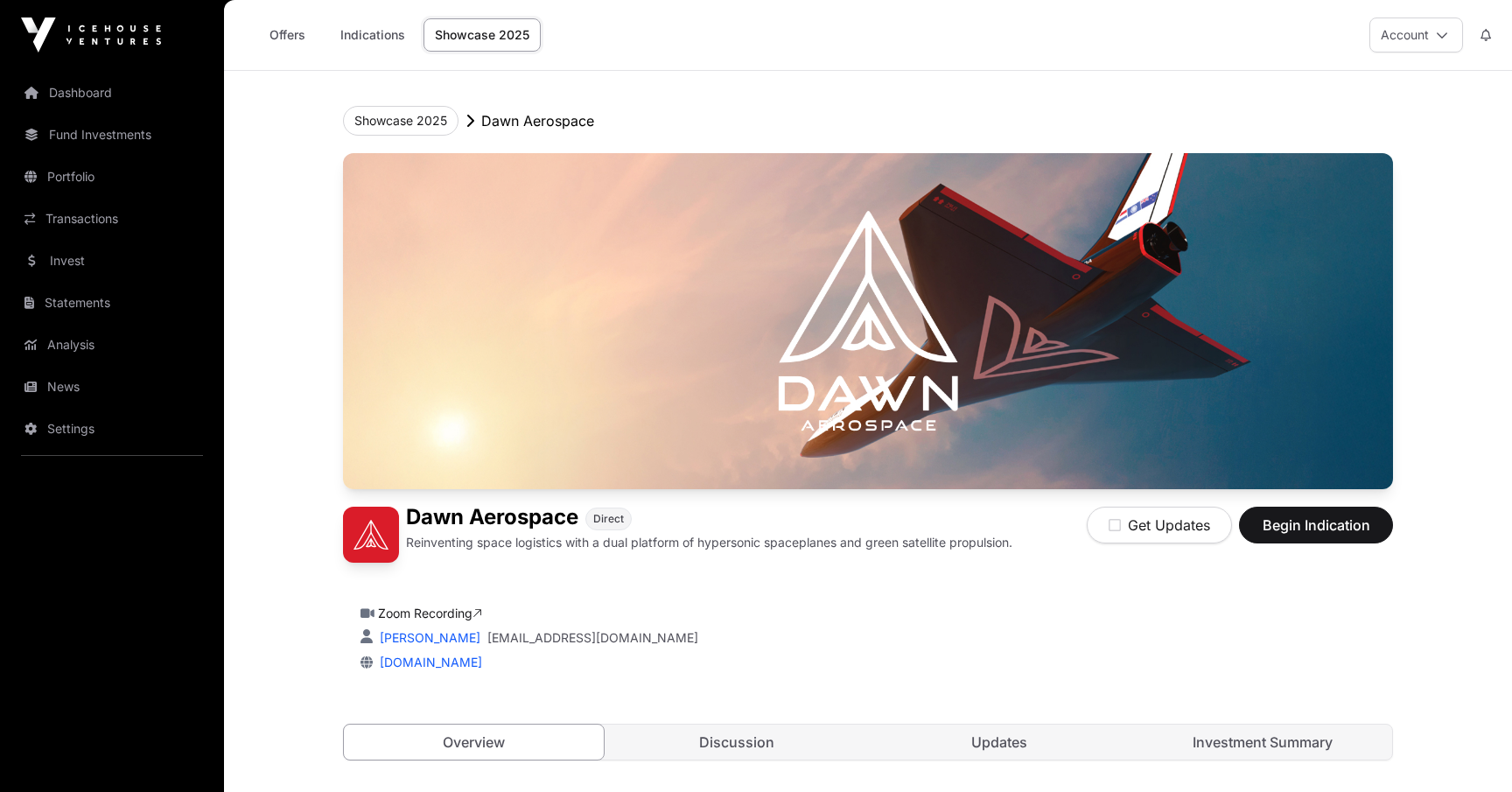
scroll to position [2633, 0]
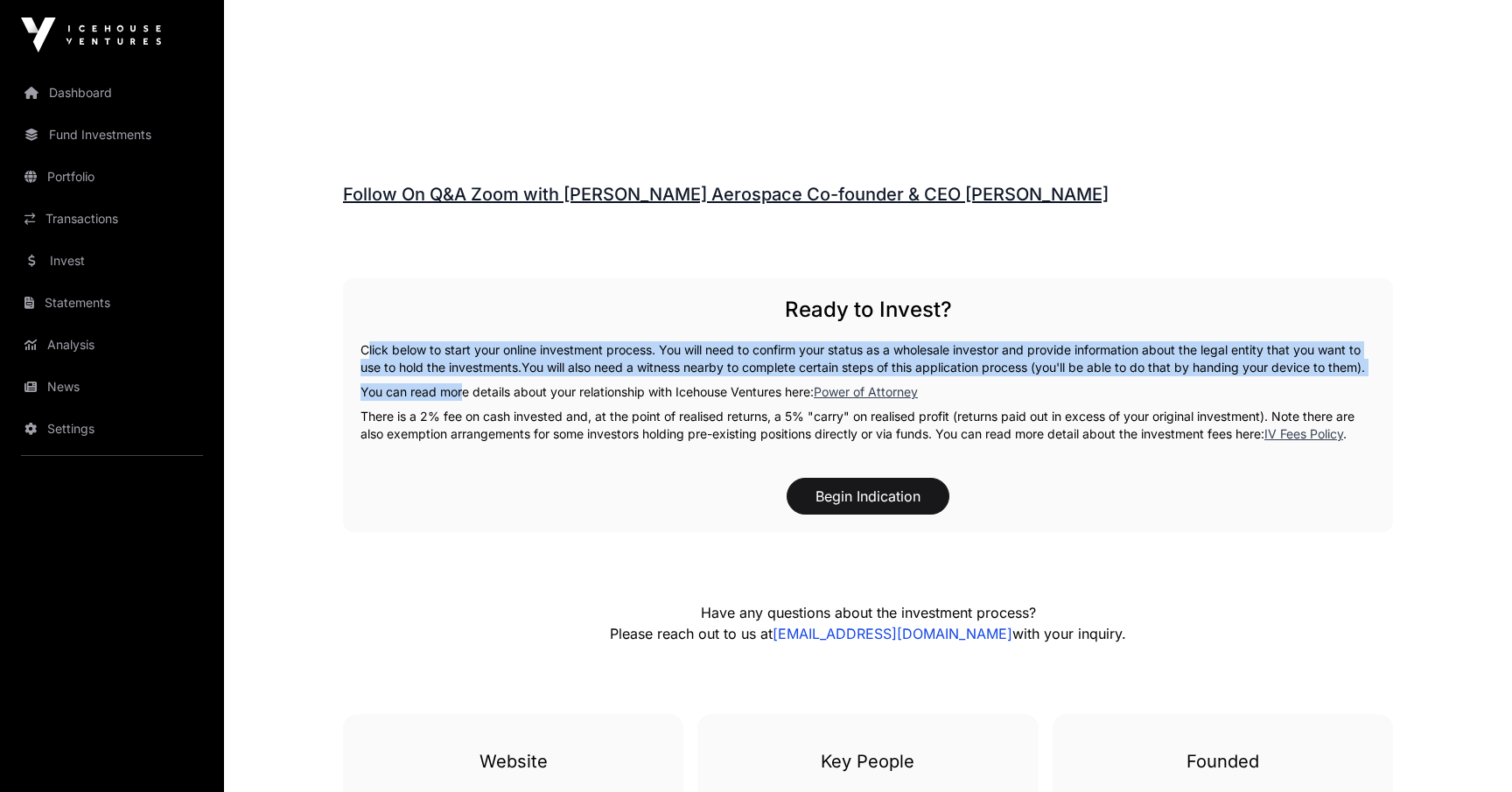
drag, startPoint x: 448, startPoint y: 337, endPoint x: 460, endPoint y: 410, distance: 74.0
click at [460, 410] on div "Ready to Invest? Click below to start your online investment process. You will …" at bounding box center [868, 405] width 1050 height 254
click at [460, 401] on p "You can read more details about your relationship with Icehouse Ventures here: …" at bounding box center [868, 392] width 1015 height 18
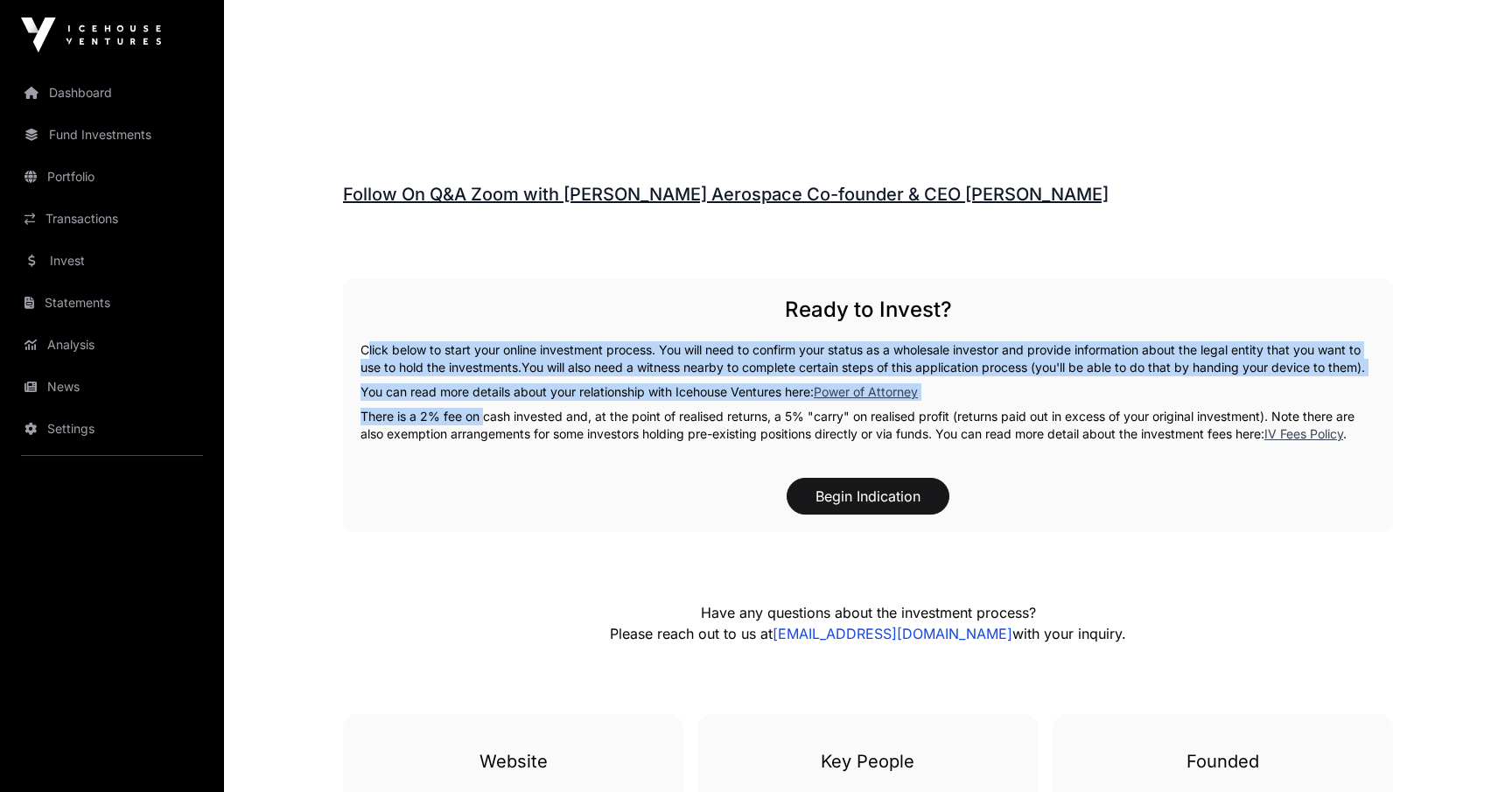
drag, startPoint x: 480, startPoint y: 425, endPoint x: 474, endPoint y: 337, distance: 88.2
click at [474, 337] on div "Ready to Invest? Click below to start your online investment process. You will …" at bounding box center [868, 405] width 1050 height 254
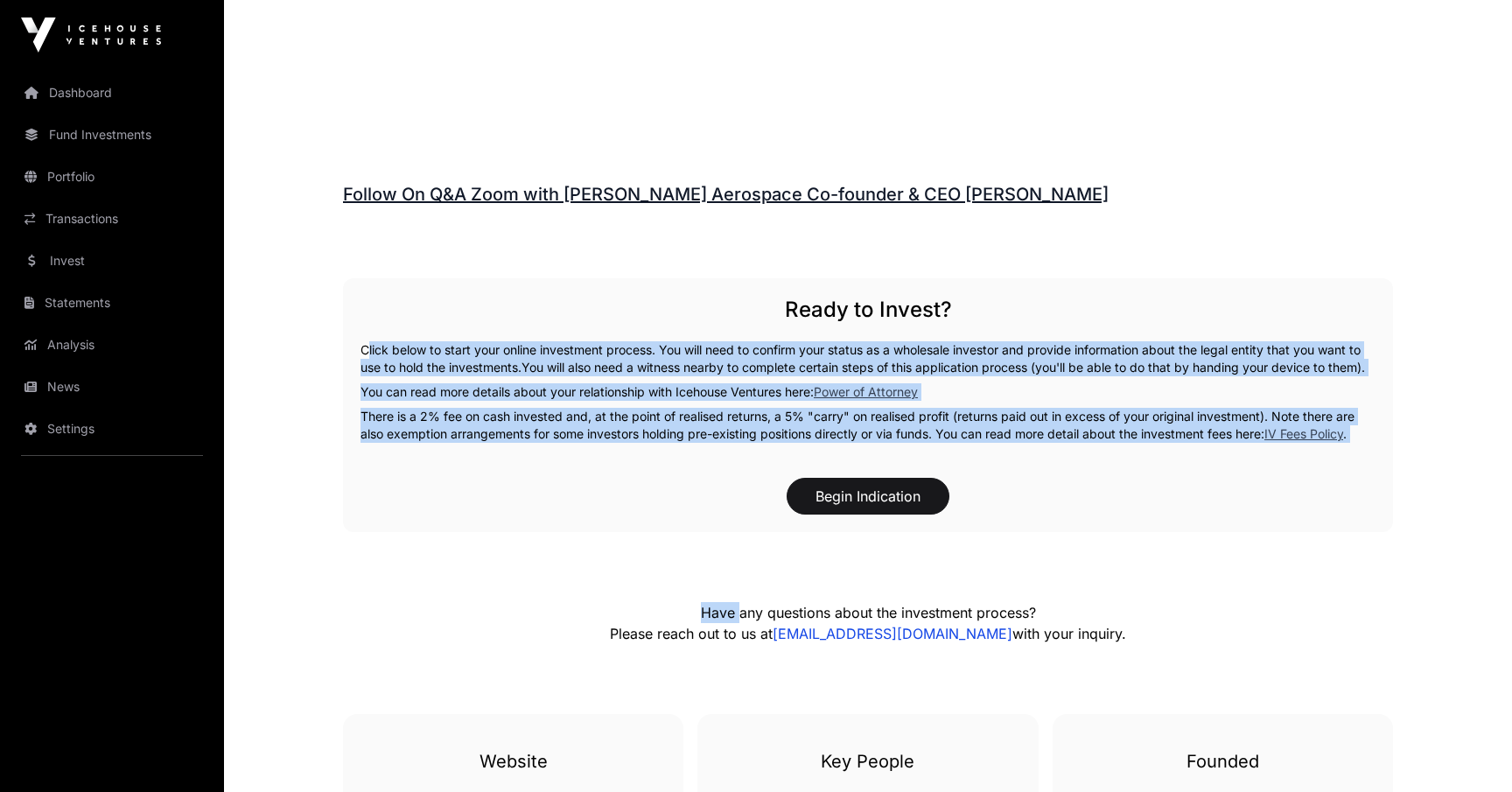
drag, startPoint x: 474, startPoint y: 337, endPoint x: 492, endPoint y: 481, distance: 145.1
click at [493, 482] on div "Ready to Invest? Click below to start your online investment process. You will …" at bounding box center [868, 405] width 1050 height 254
click at [492, 481] on div "Ready to Invest? Click below to start your online investment process. You will …" at bounding box center [868, 405] width 1050 height 254
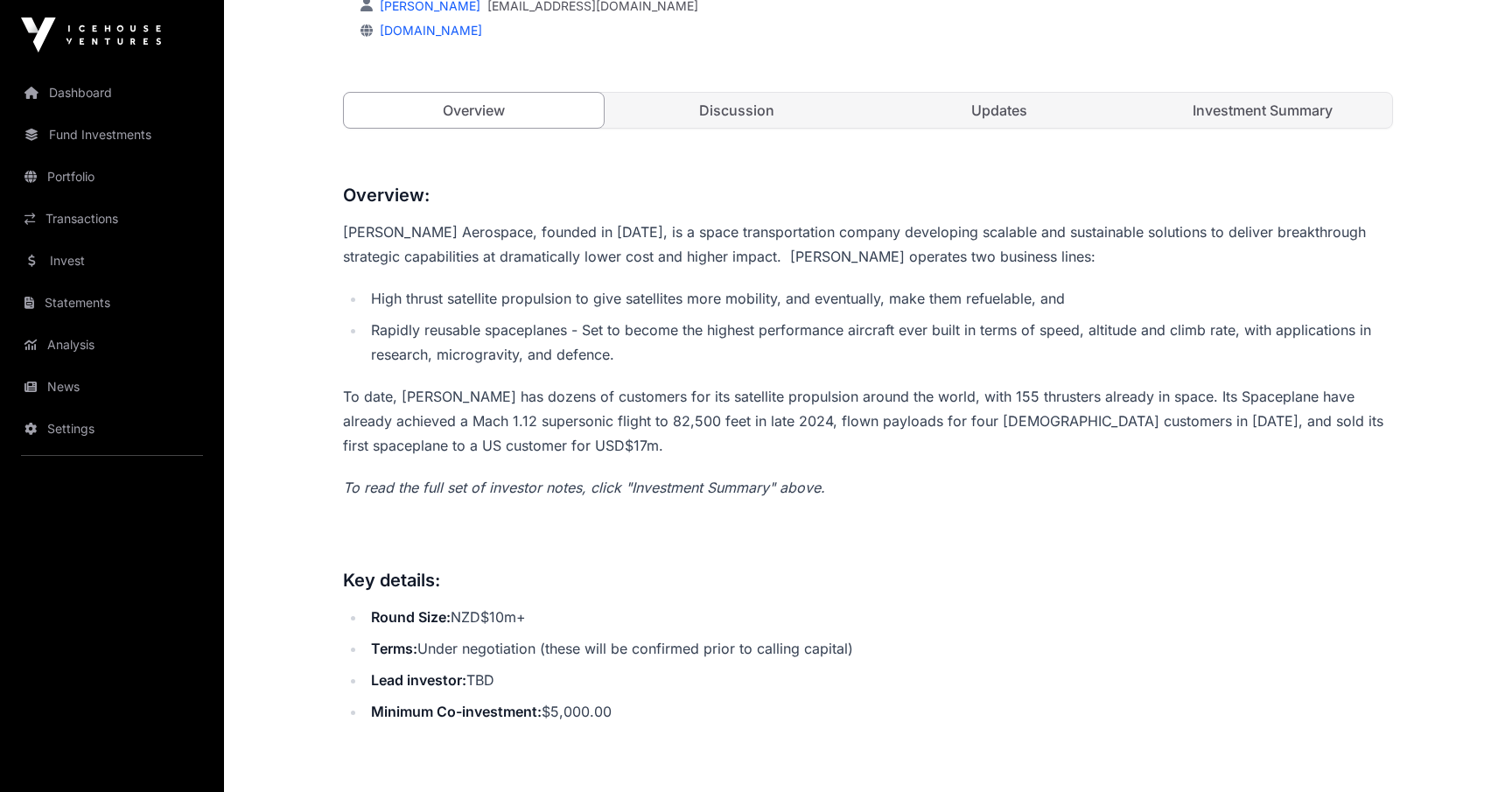
scroll to position [632, 0]
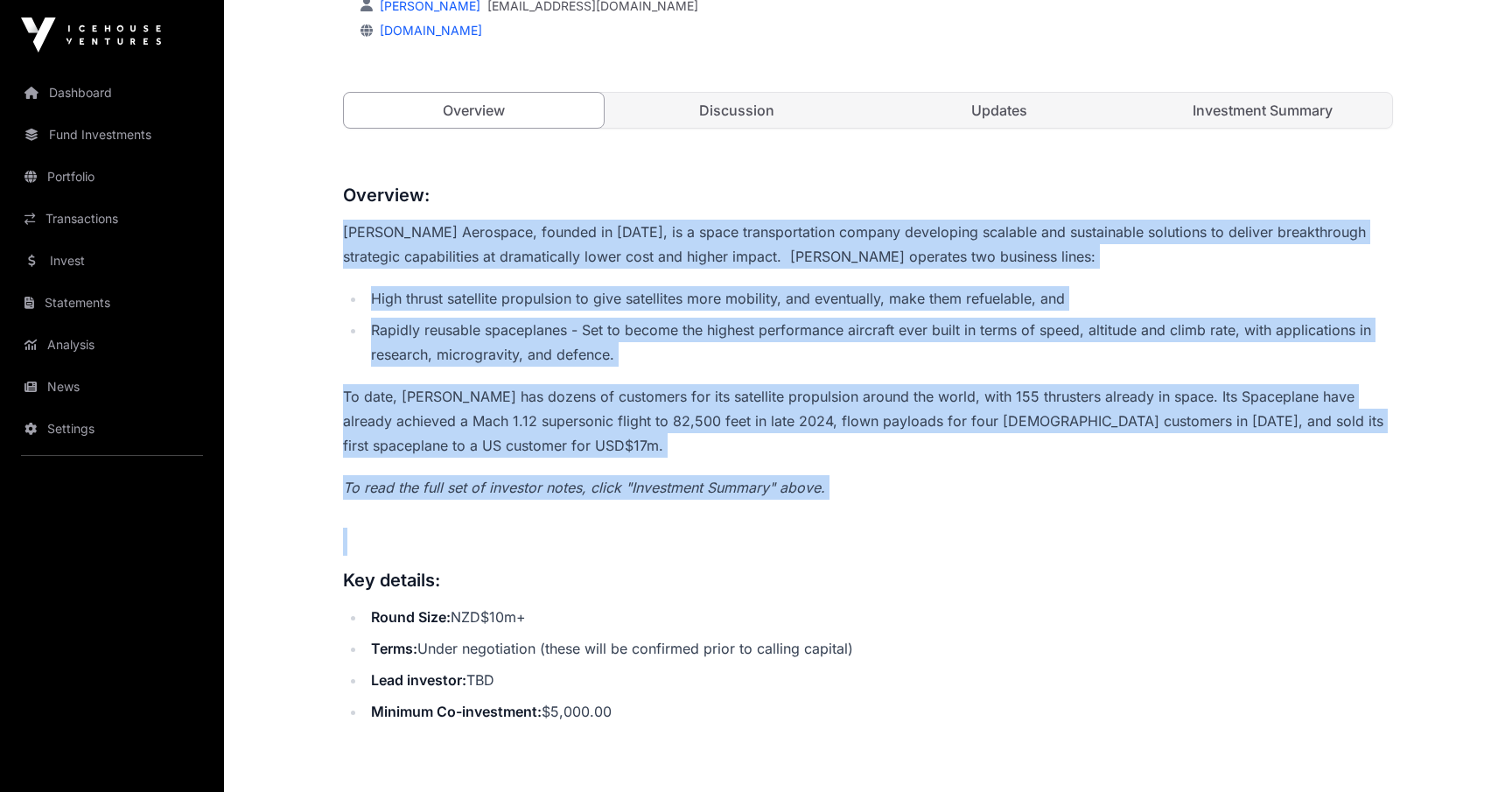
drag, startPoint x: 526, startPoint y: 202, endPoint x: 532, endPoint y: 557, distance: 355.1
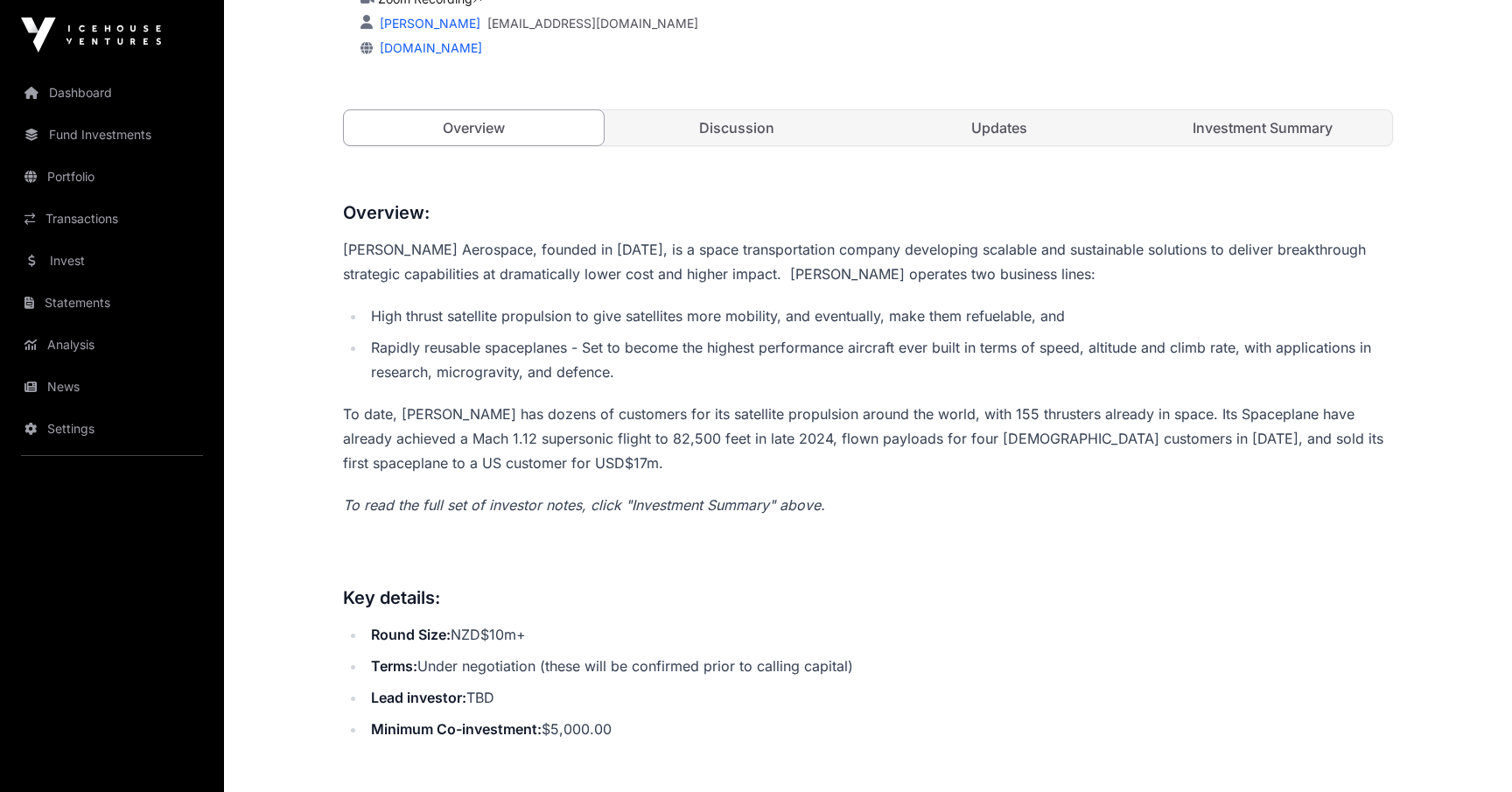
scroll to position [0, 0]
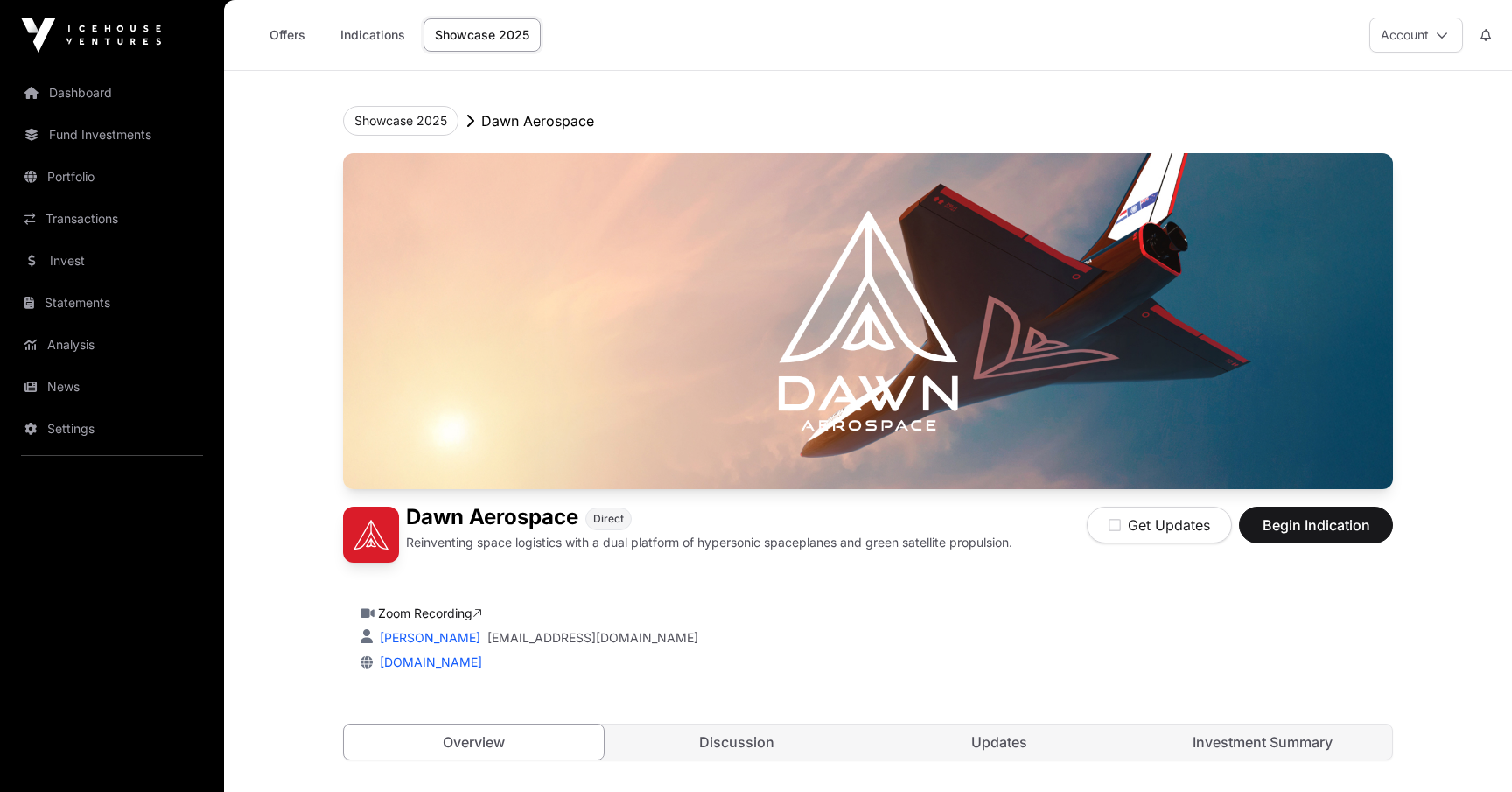
click at [559, 569] on div "[PERSON_NAME] Aerospace Direct Reinventing space logistics with a dual platform…" at bounding box center [868, 474] width 1050 height 643
